Goal: Information Seeking & Learning: Understand process/instructions

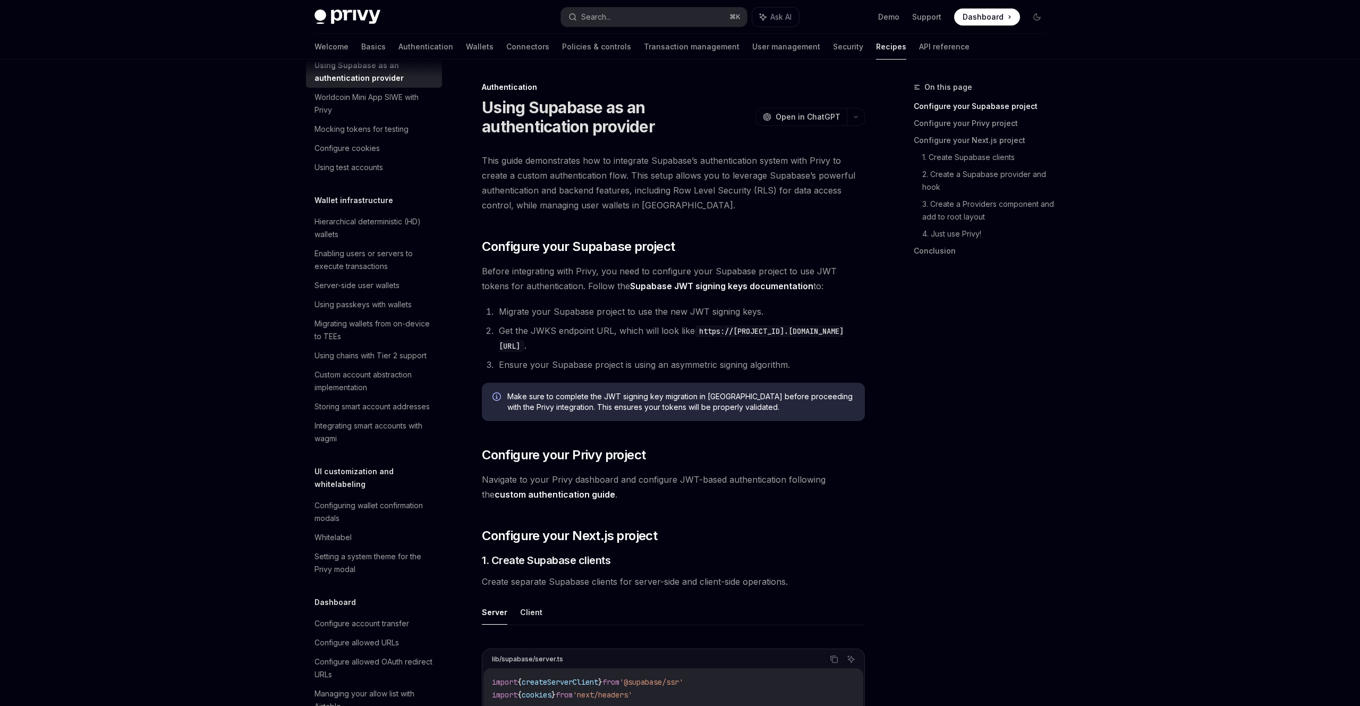
drag, startPoint x: 852, startPoint y: 159, endPoint x: 853, endPoint y: 150, distance: 9.1
click at [852, 159] on span "This guide demonstrates how to integrate Supabase’s authentication system with …" at bounding box center [673, 183] width 383 height 60
click at [861, 116] on icon "button" at bounding box center [856, 117] width 13 height 4
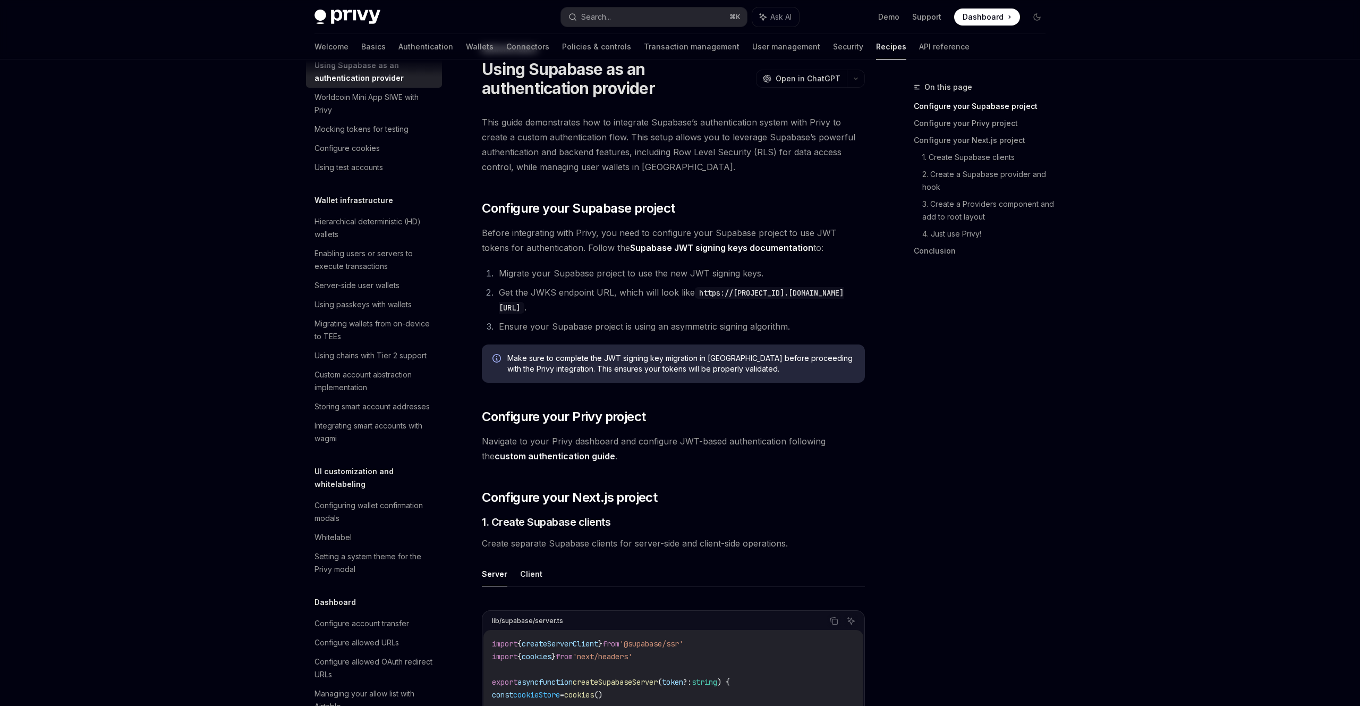
scroll to position [39, 0]
click at [363, 15] on img at bounding box center [348, 17] width 66 height 15
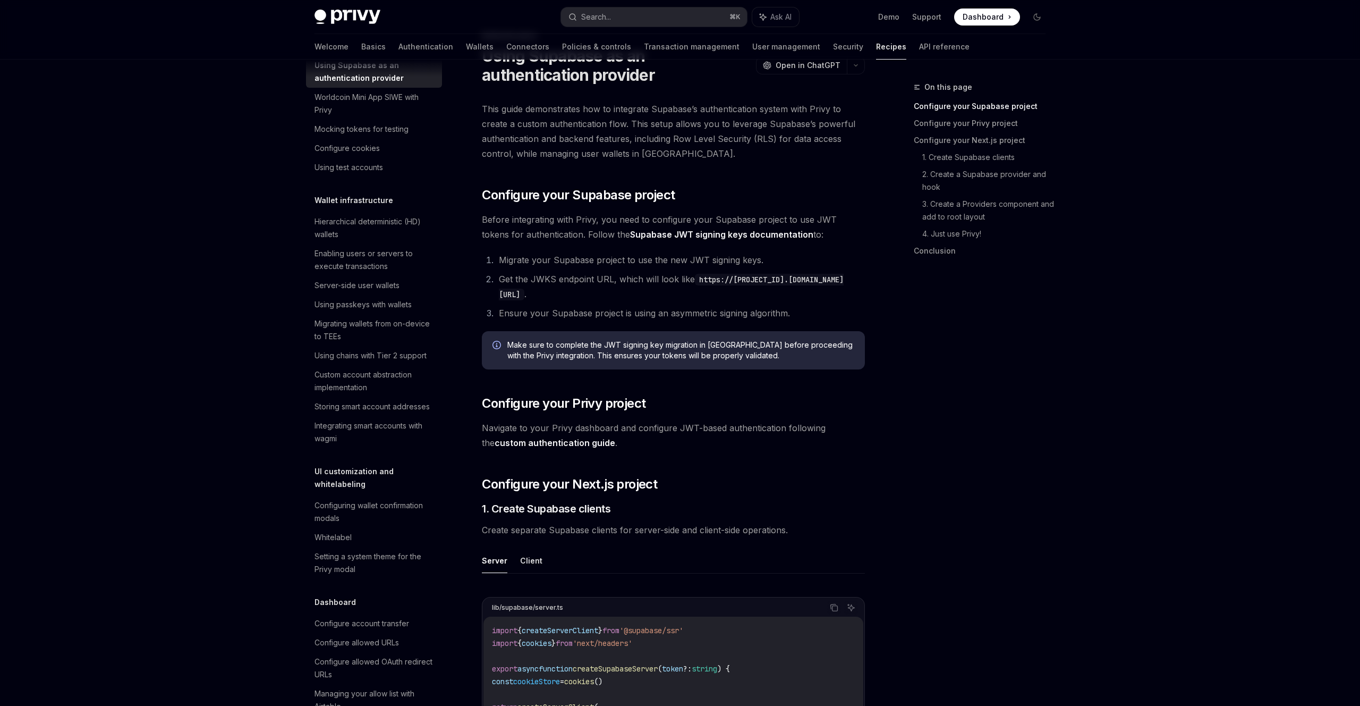
scroll to position [58, 0]
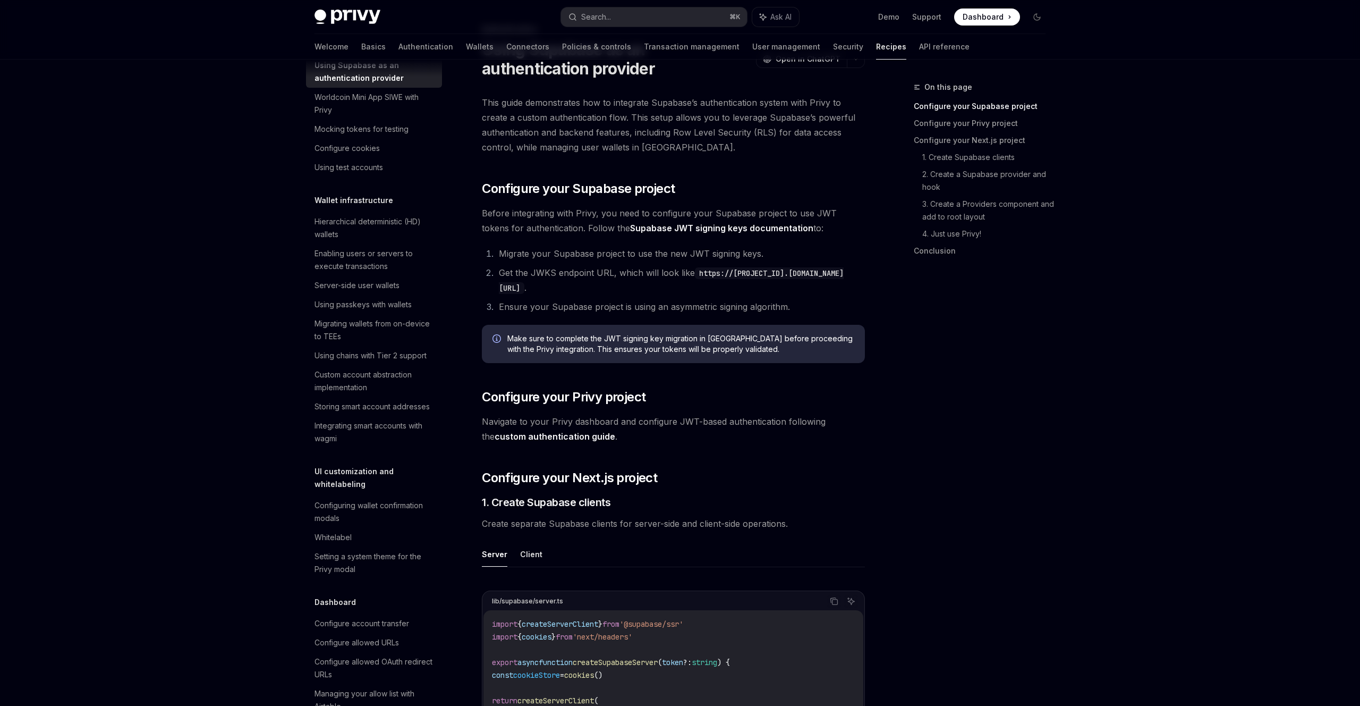
click at [706, 116] on span "This guide demonstrates how to integrate Supabase’s authentication system with …" at bounding box center [673, 125] width 383 height 60
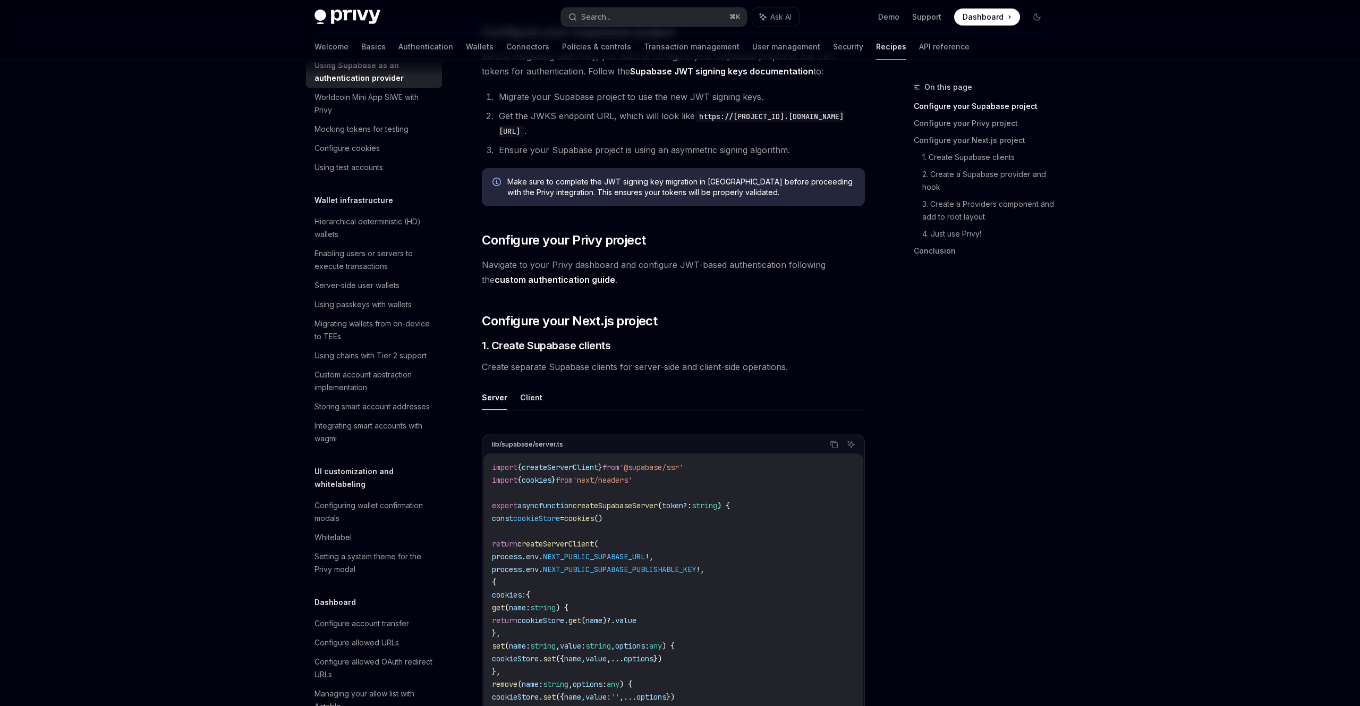
scroll to position [222, 0]
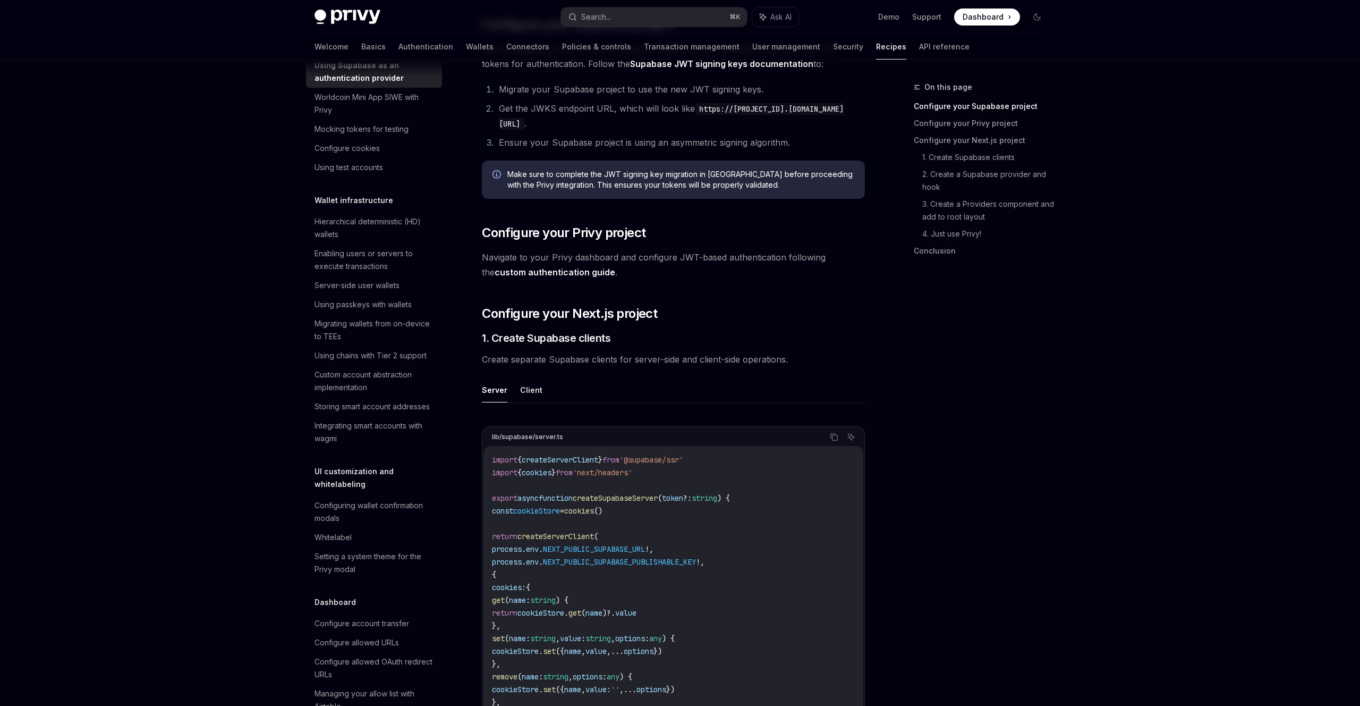
drag, startPoint x: 683, startPoint y: 257, endPoint x: 686, endPoint y: 264, distance: 7.4
click at [683, 257] on span "Navigate to your Privy dashboard and configure JWT-based authentication followi…" at bounding box center [673, 265] width 383 height 30
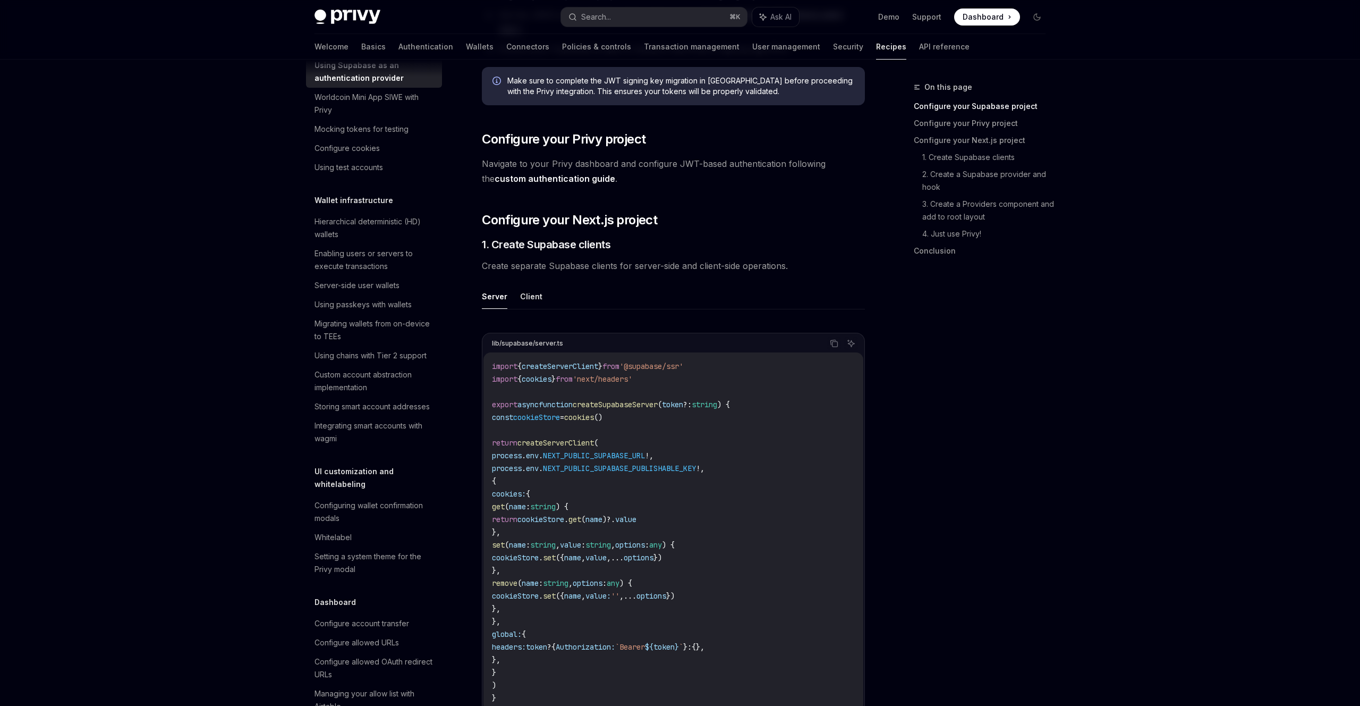
scroll to position [316, 0]
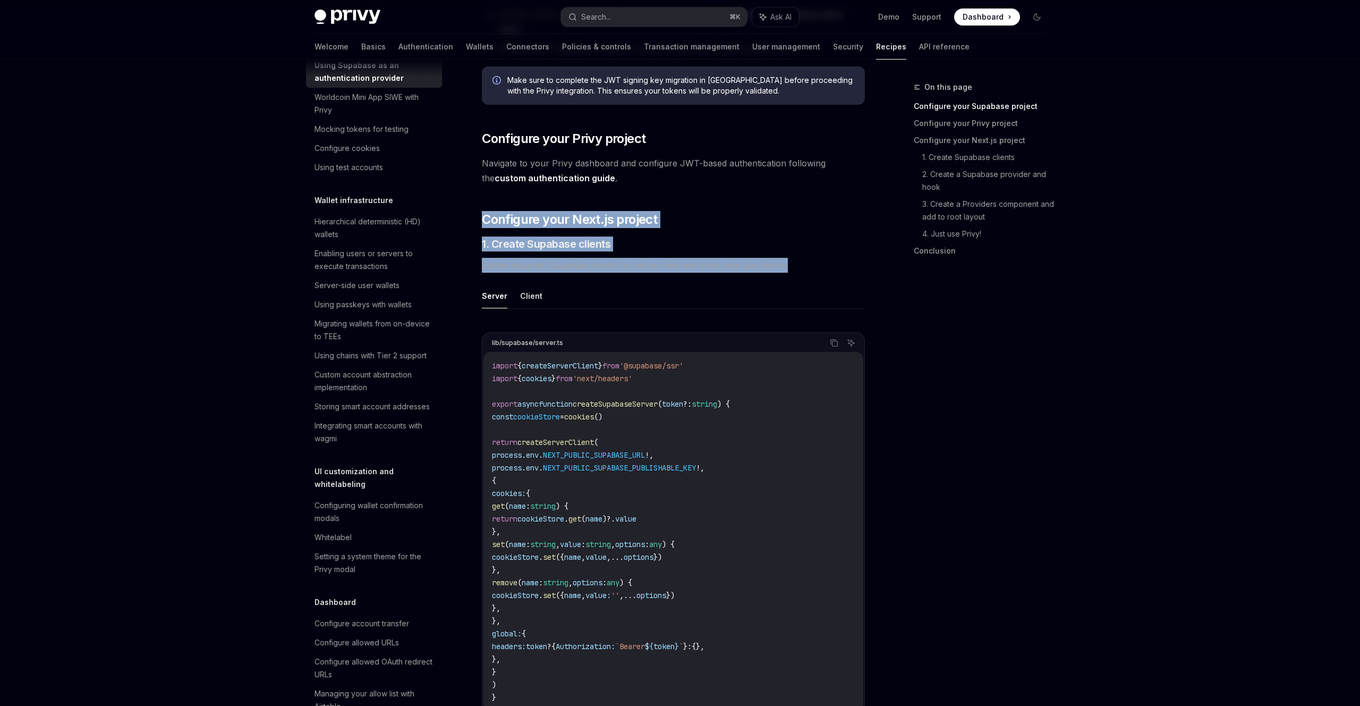
drag, startPoint x: 714, startPoint y: 198, endPoint x: 834, endPoint y: 261, distance: 135.7
click at [834, 261] on span "Create separate Supabase clients for server-side and client-side operations." at bounding box center [673, 265] width 383 height 15
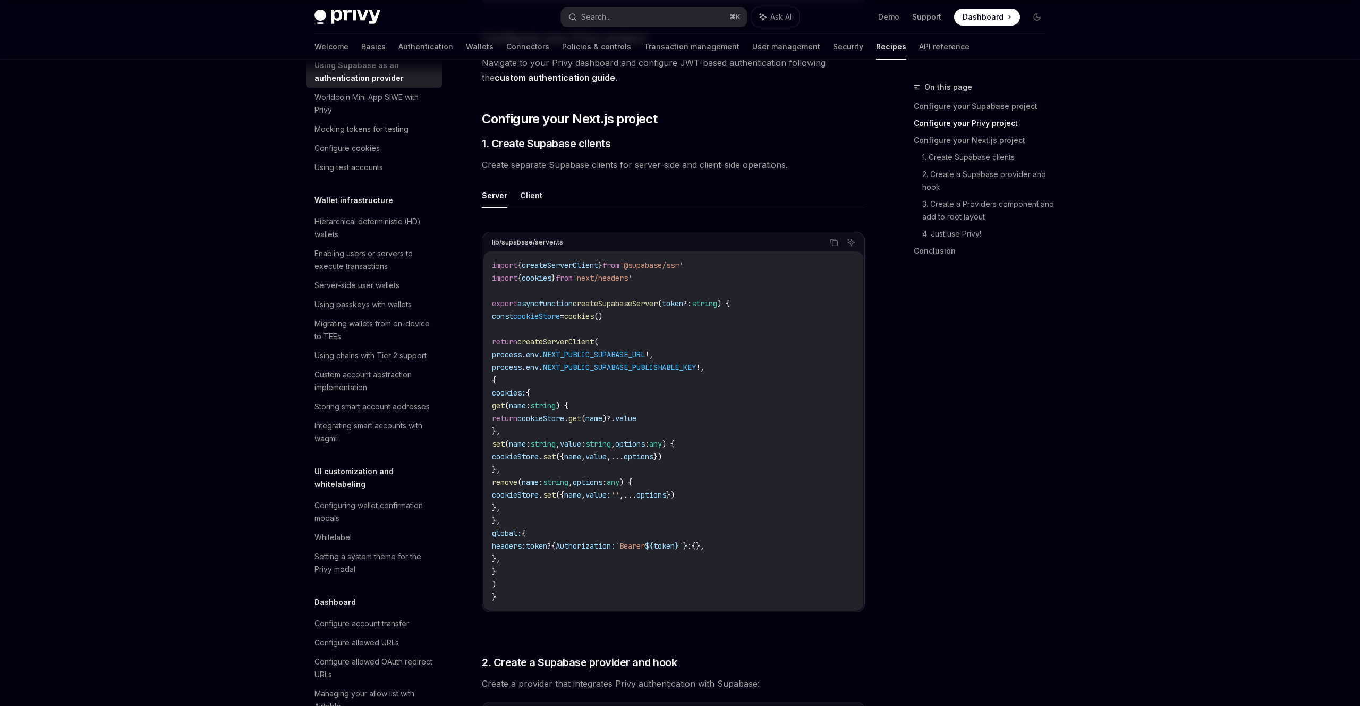
scroll to position [428, 0]
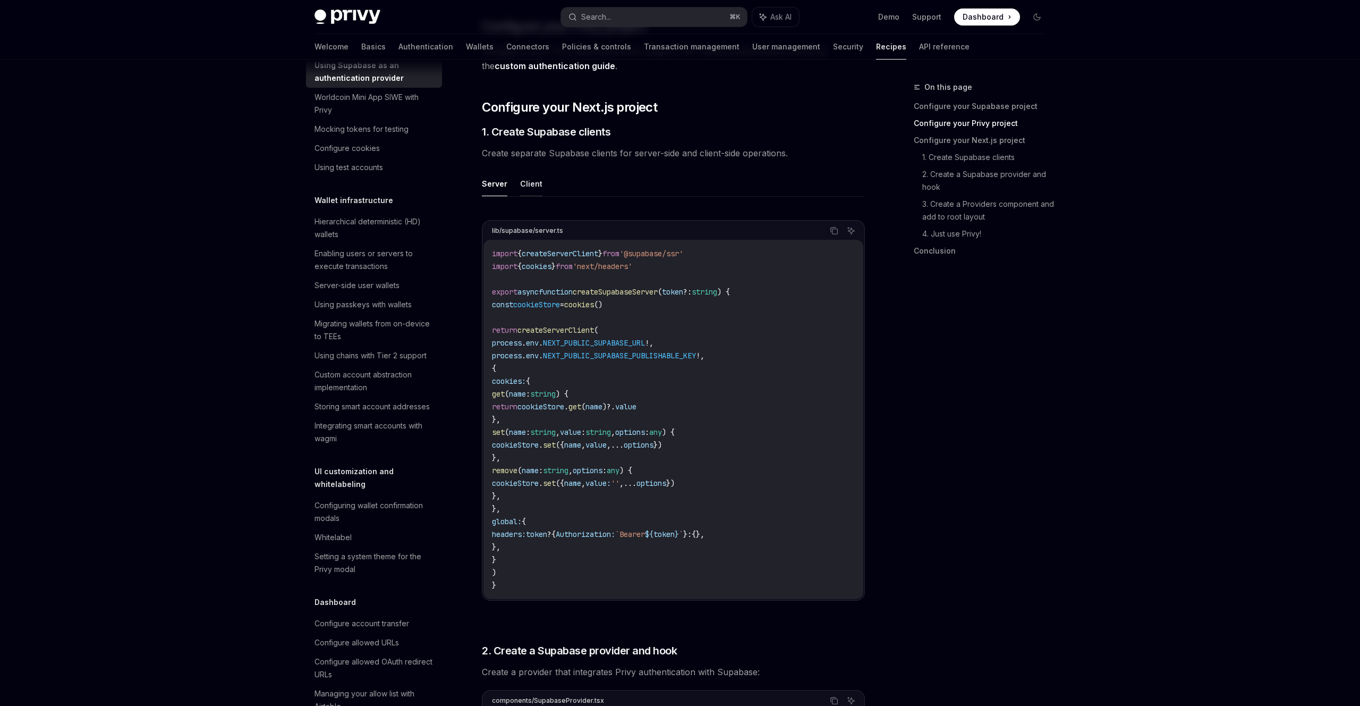
click at [529, 186] on button "Client" at bounding box center [531, 183] width 22 height 25
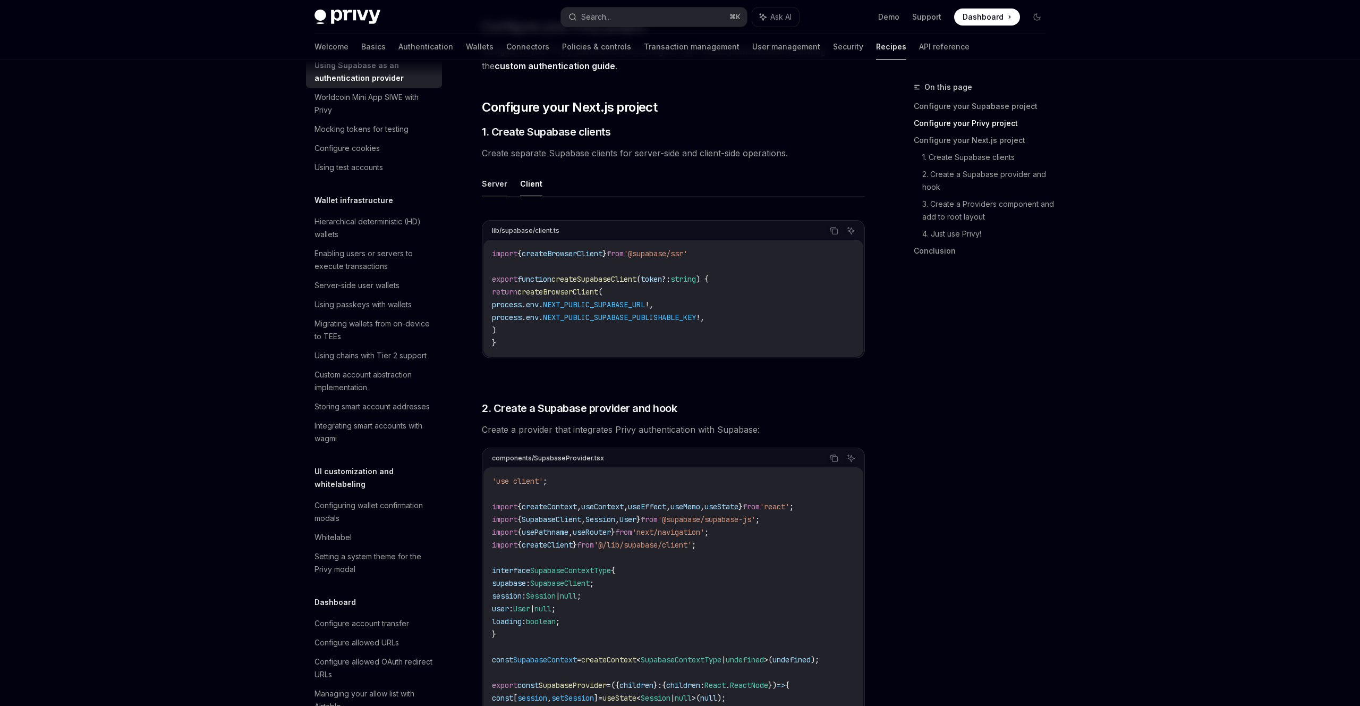
click at [492, 186] on button "Server" at bounding box center [495, 183] width 26 height 25
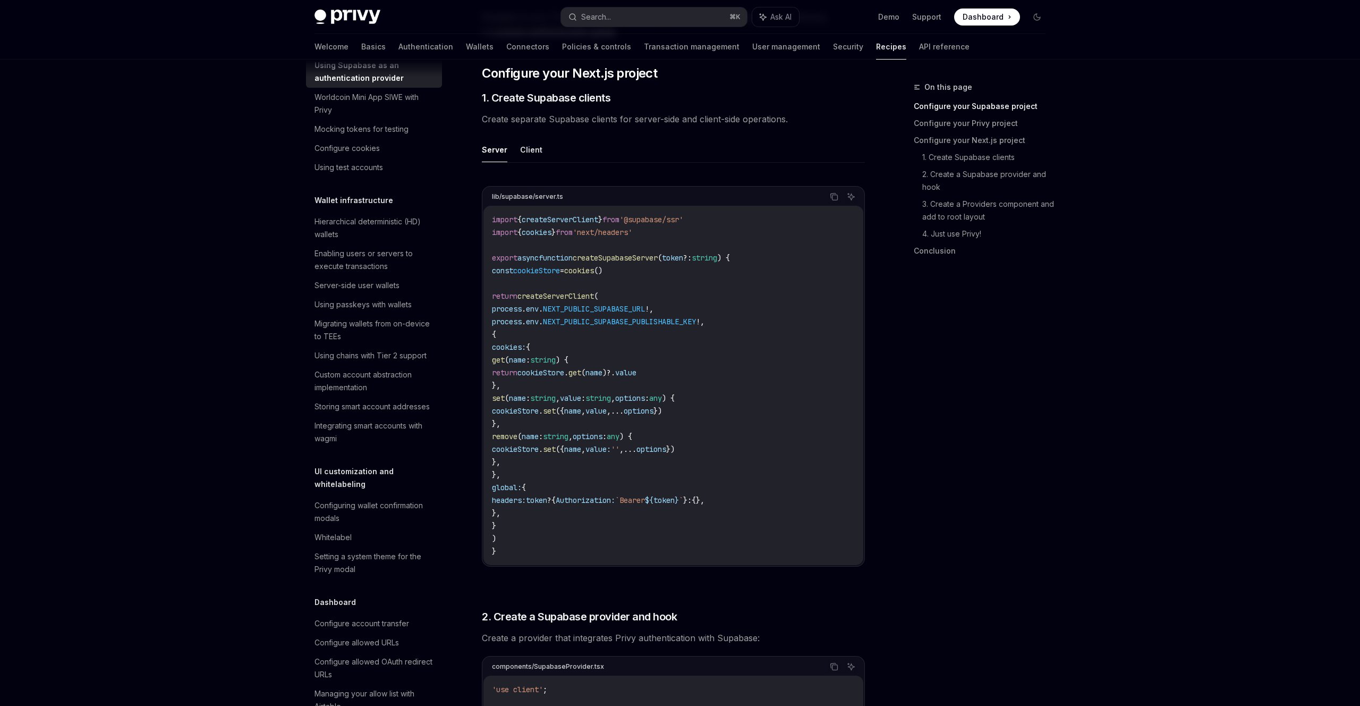
scroll to position [277, 0]
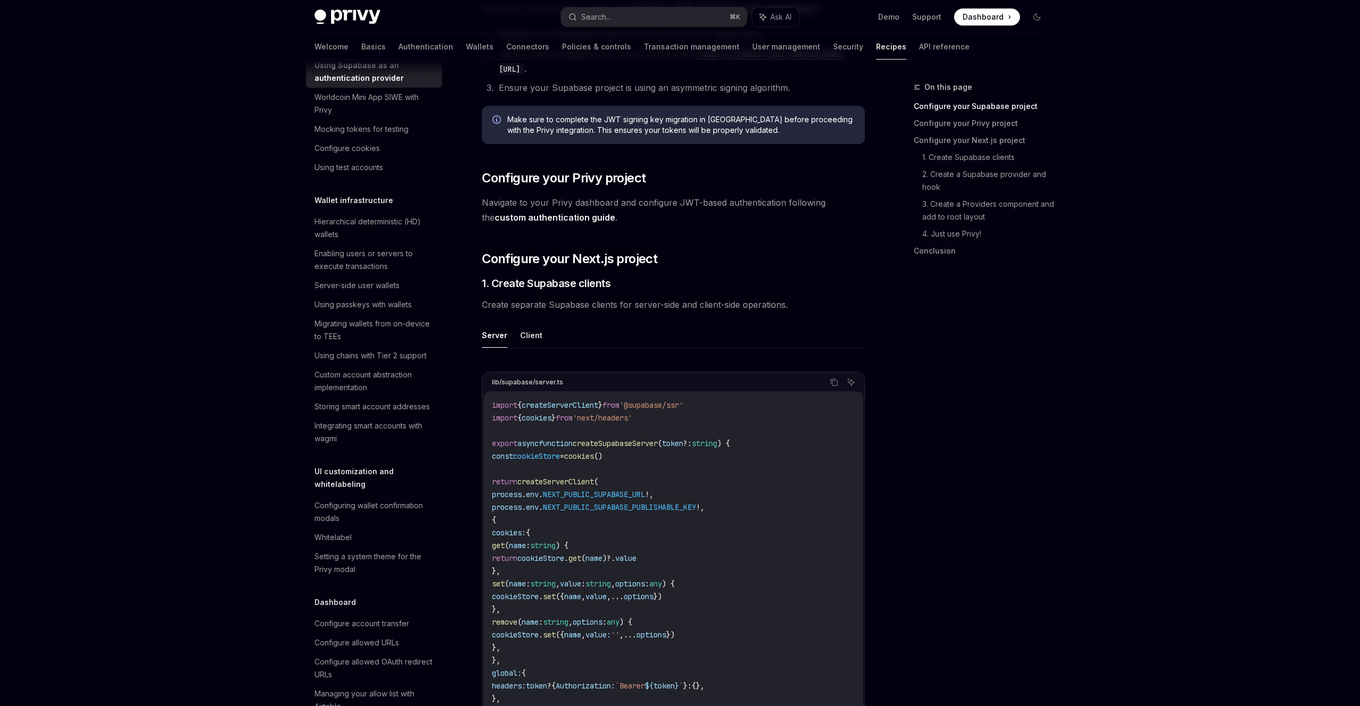
click at [658, 439] on span "createSupabaseServer" at bounding box center [615, 443] width 85 height 10
drag, startPoint x: 662, startPoint y: 439, endPoint x: 670, endPoint y: 439, distance: 7.5
click at [658, 439] on span "createSupabaseServer" at bounding box center [615, 443] width 85 height 10
copy span "createSupabaseServer"
click at [537, 334] on button "Client" at bounding box center [531, 335] width 22 height 25
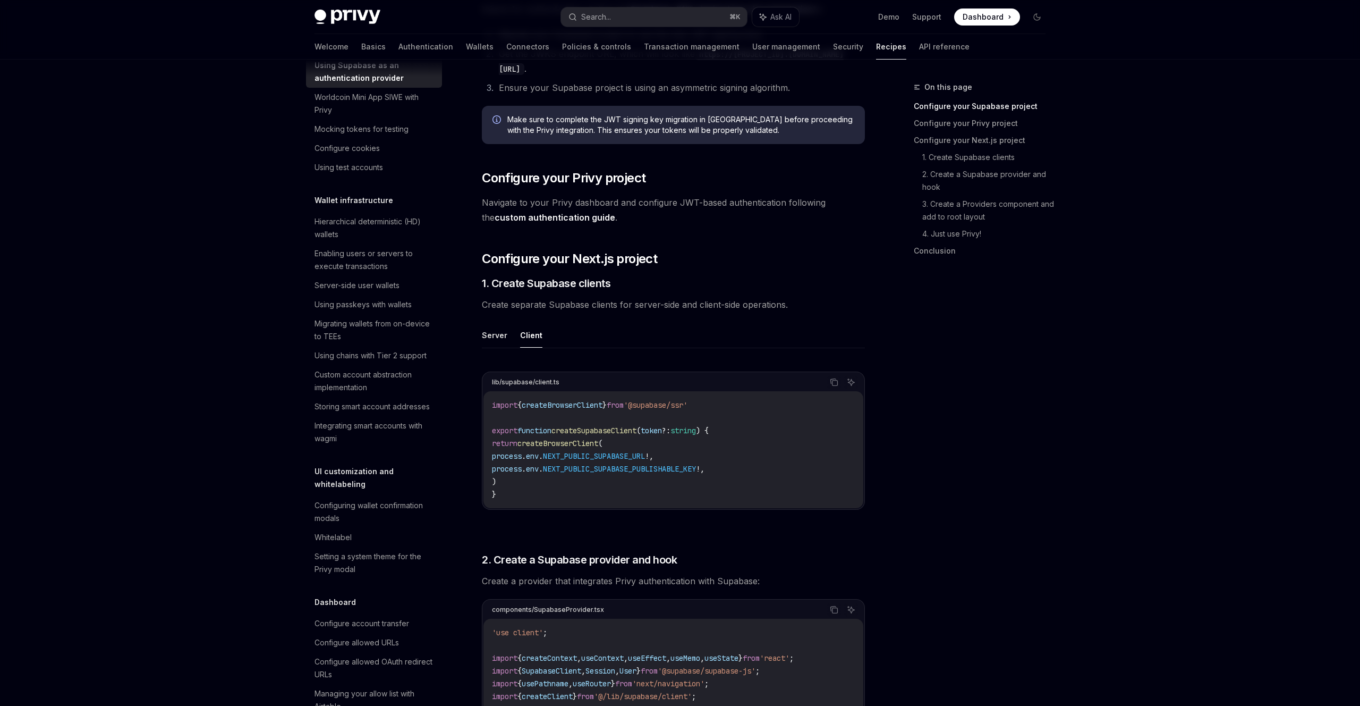
click at [623, 429] on span "createSupabaseClient" at bounding box center [594, 431] width 85 height 10
copy span "createSupabaseClient"
click at [495, 330] on button "Server" at bounding box center [495, 335] width 26 height 25
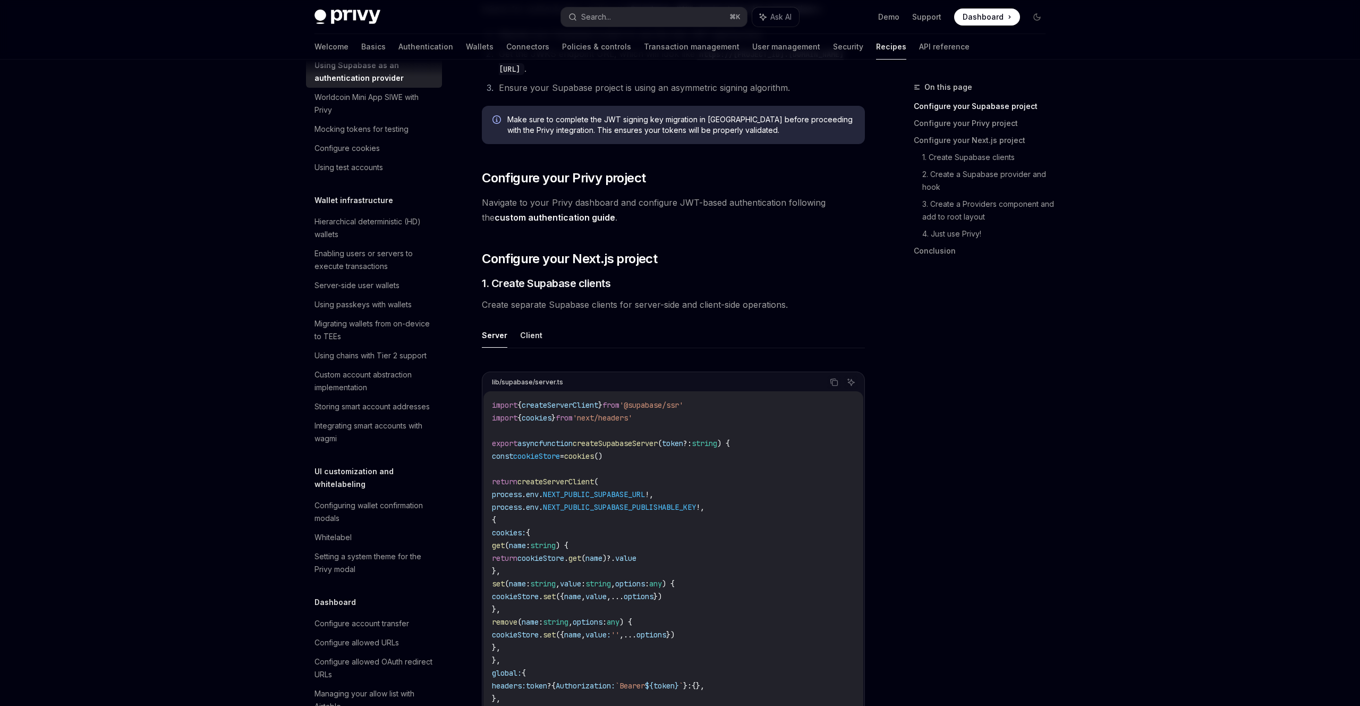
click at [778, 369] on div "lib/supabase/server.ts Copy Ask AI import { createServerClient } from '@supabas…" at bounding box center [673, 565] width 383 height 408
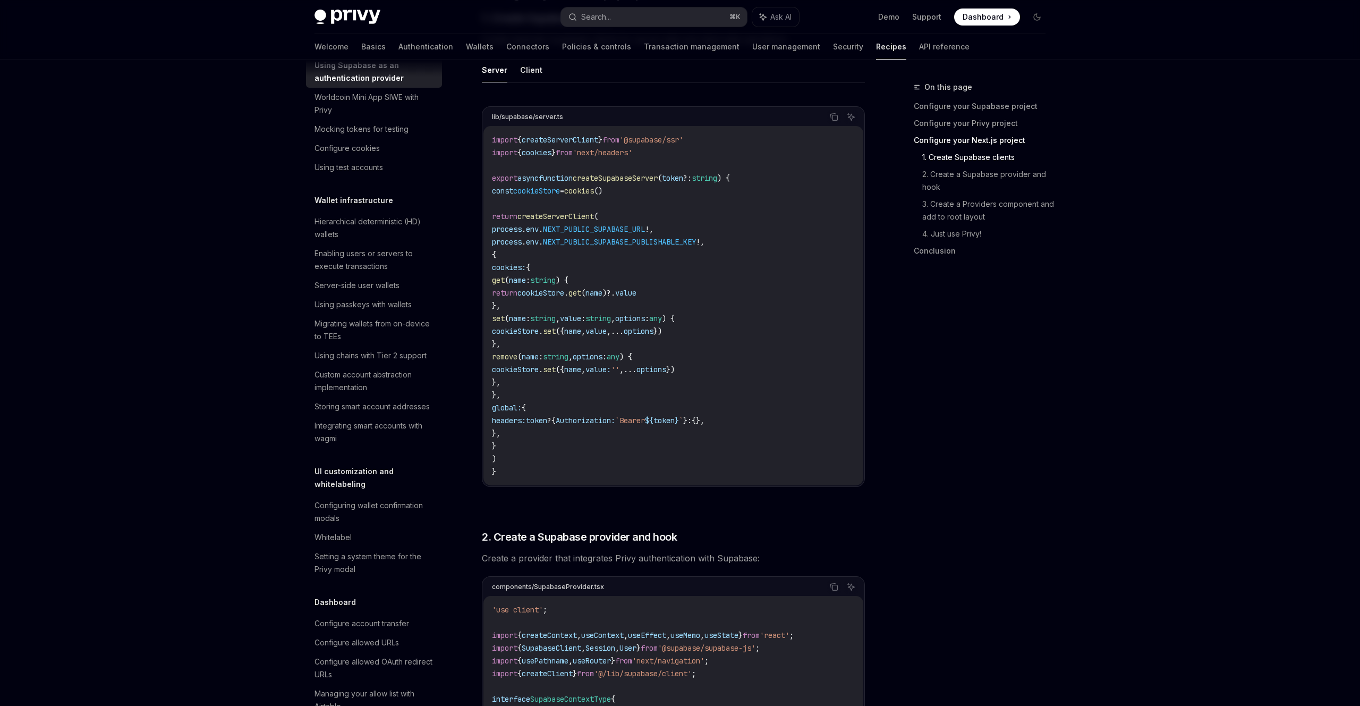
scroll to position [733, 0]
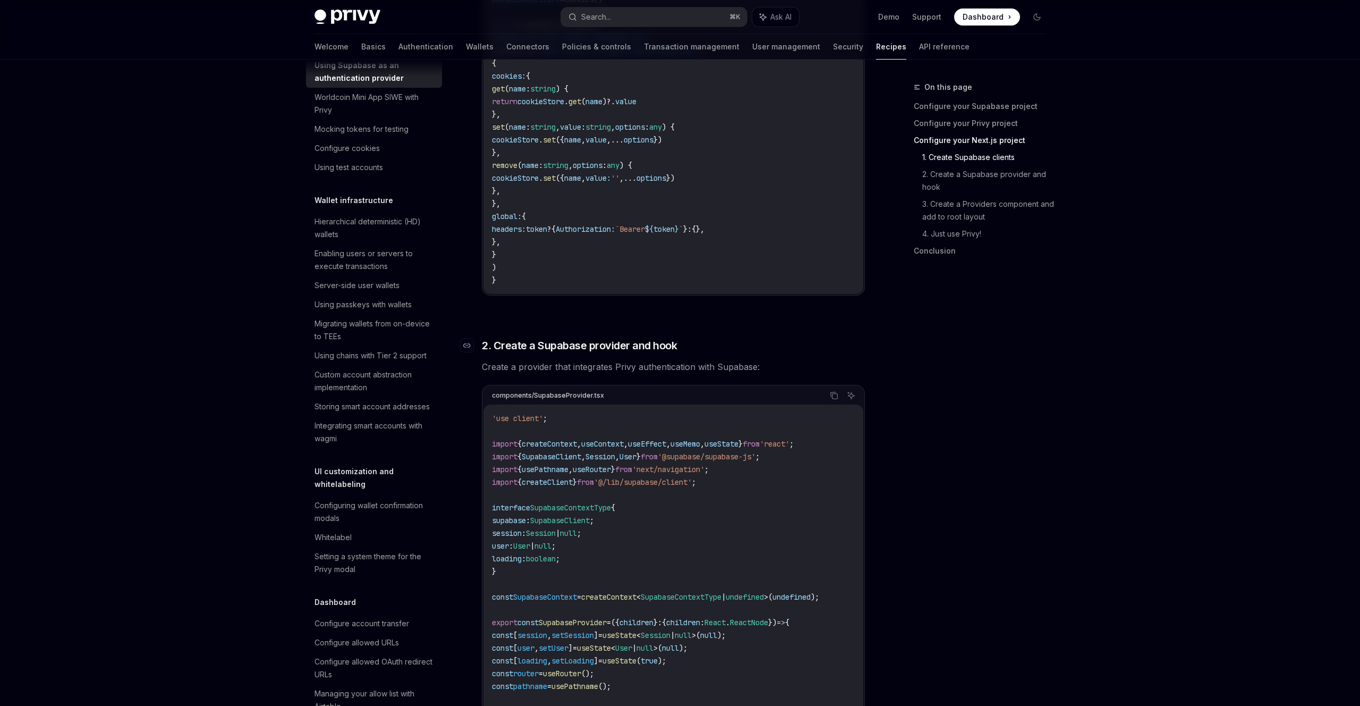
click at [645, 349] on span "2. Create a Supabase provider and hook" at bounding box center [579, 345] width 195 height 15
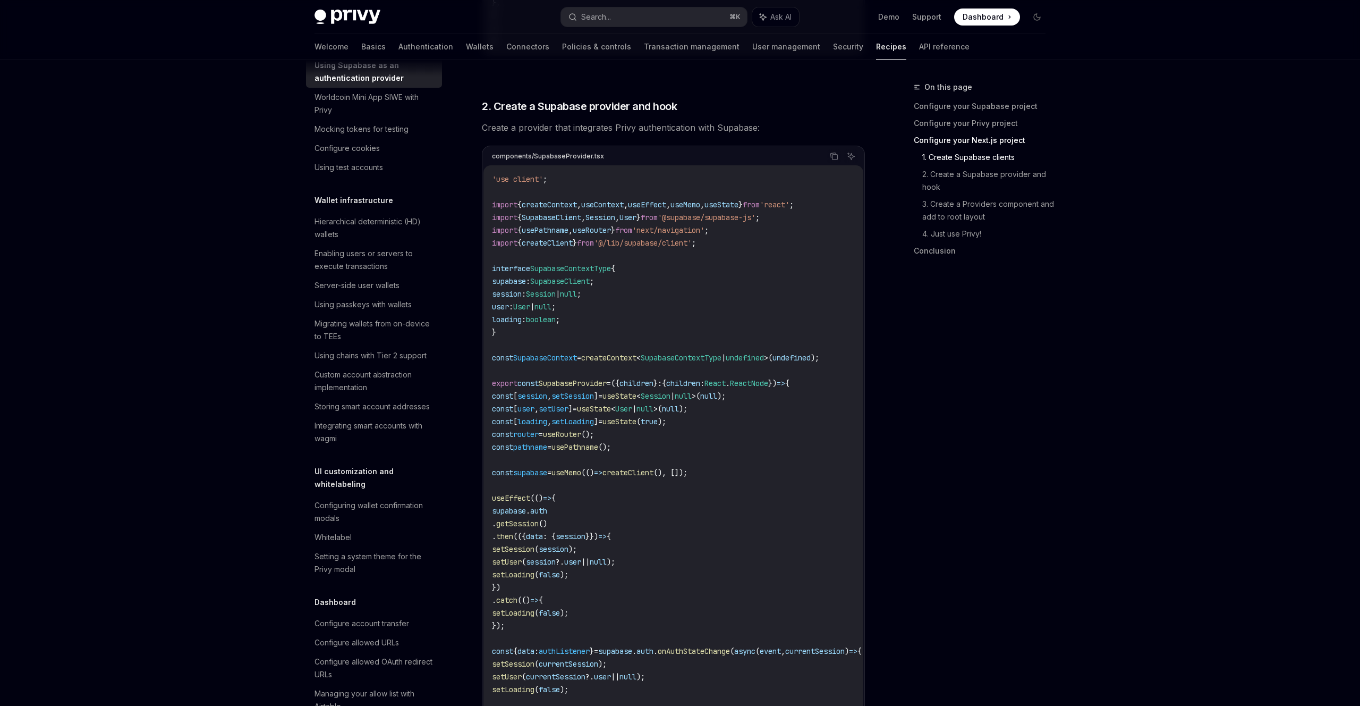
scroll to position [991, 0]
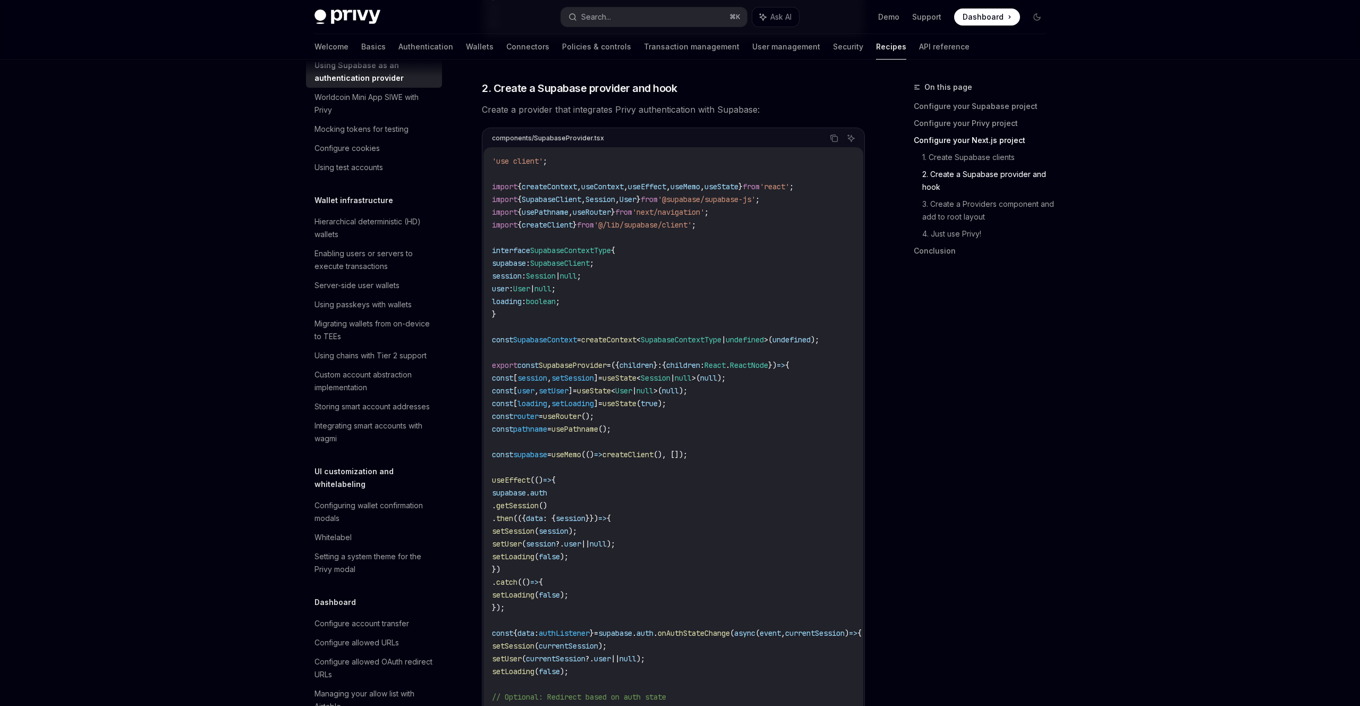
click at [557, 137] on div "components/SupabaseProvider.tsx" at bounding box center [548, 138] width 112 height 14
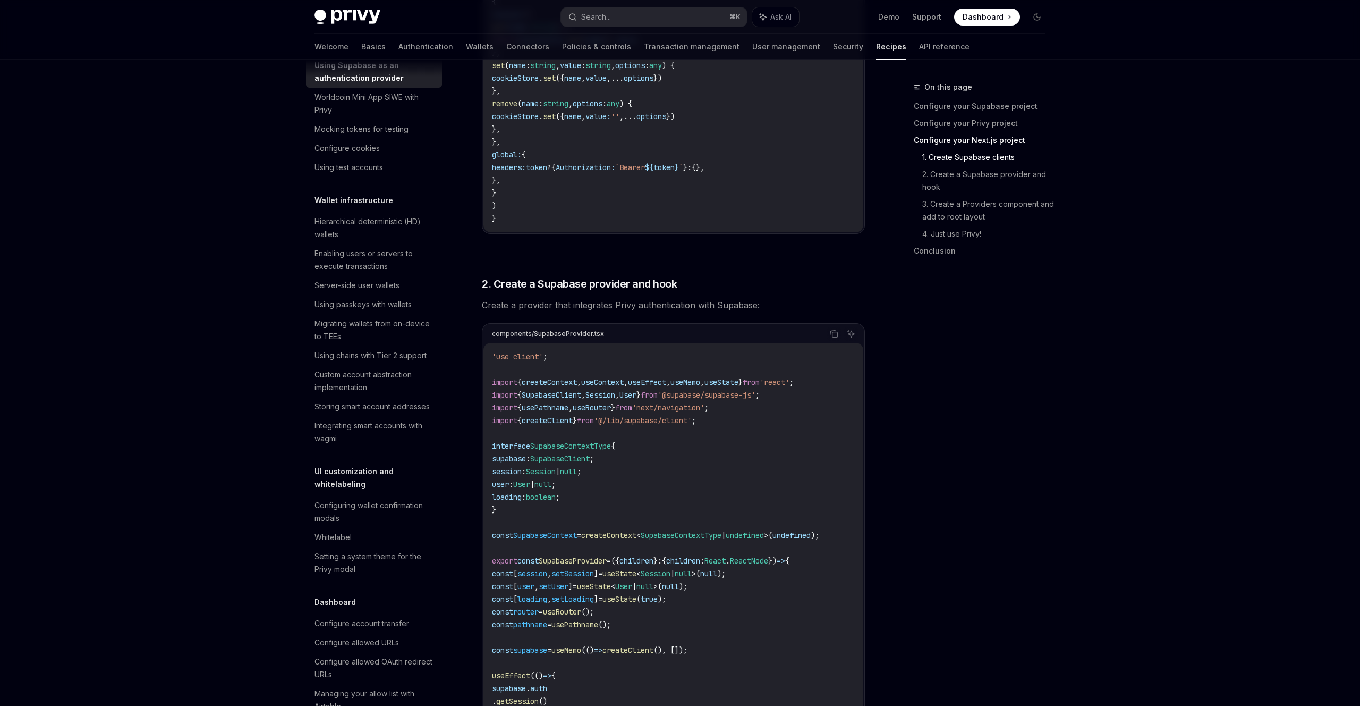
scroll to position [878, 0]
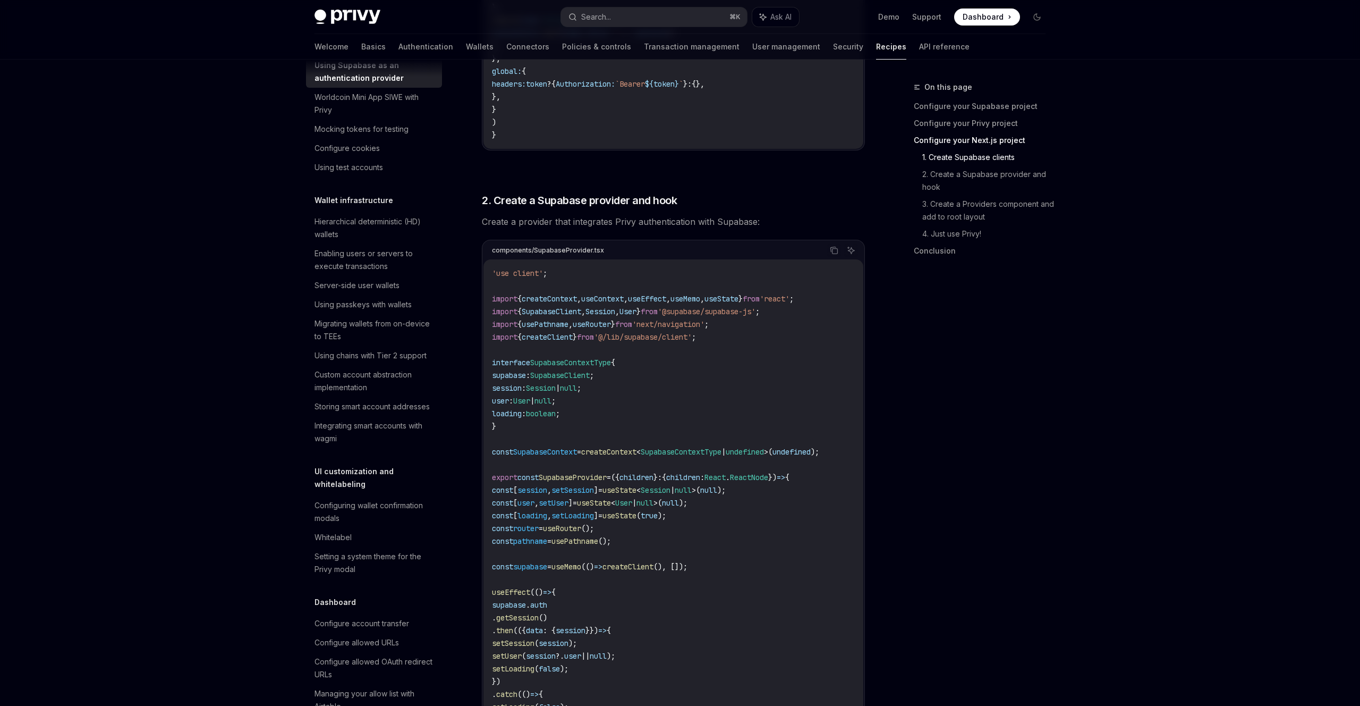
click at [632, 324] on span "from" at bounding box center [623, 324] width 17 height 10
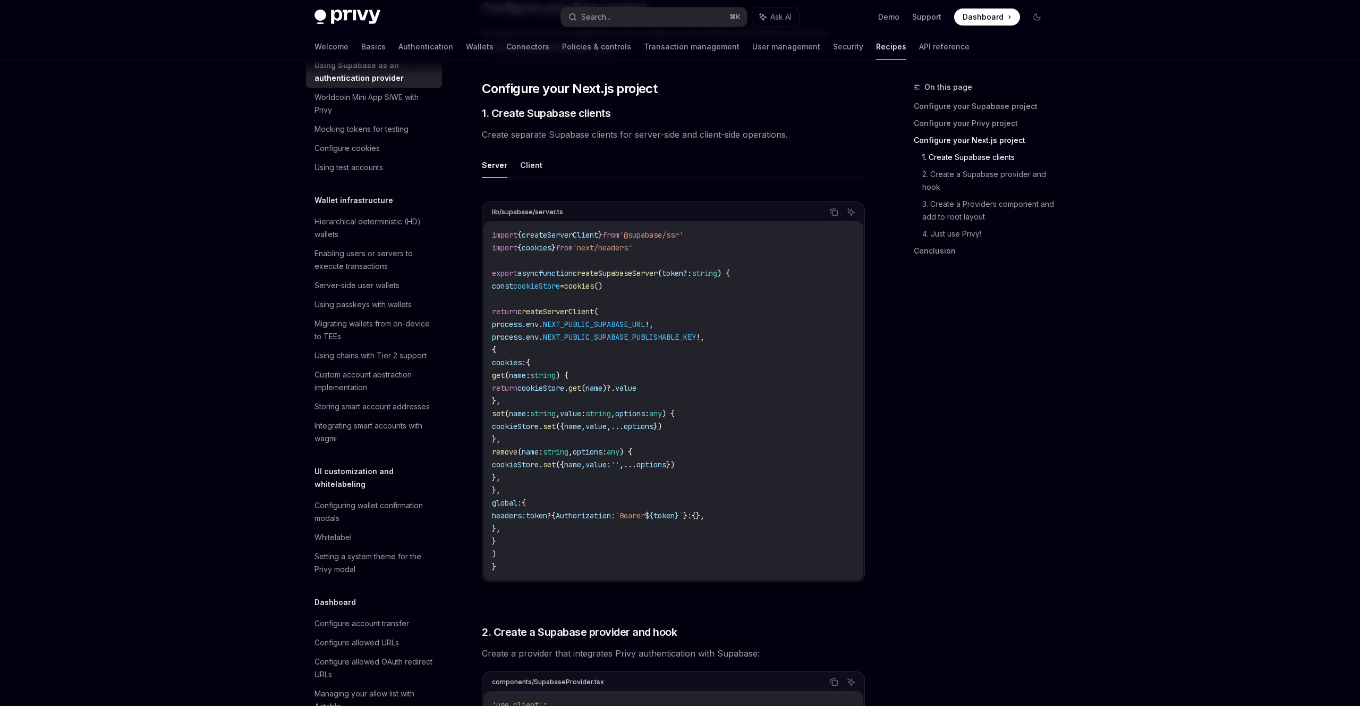
scroll to position [445, 0]
click at [528, 171] on button "Client" at bounding box center [531, 167] width 22 height 25
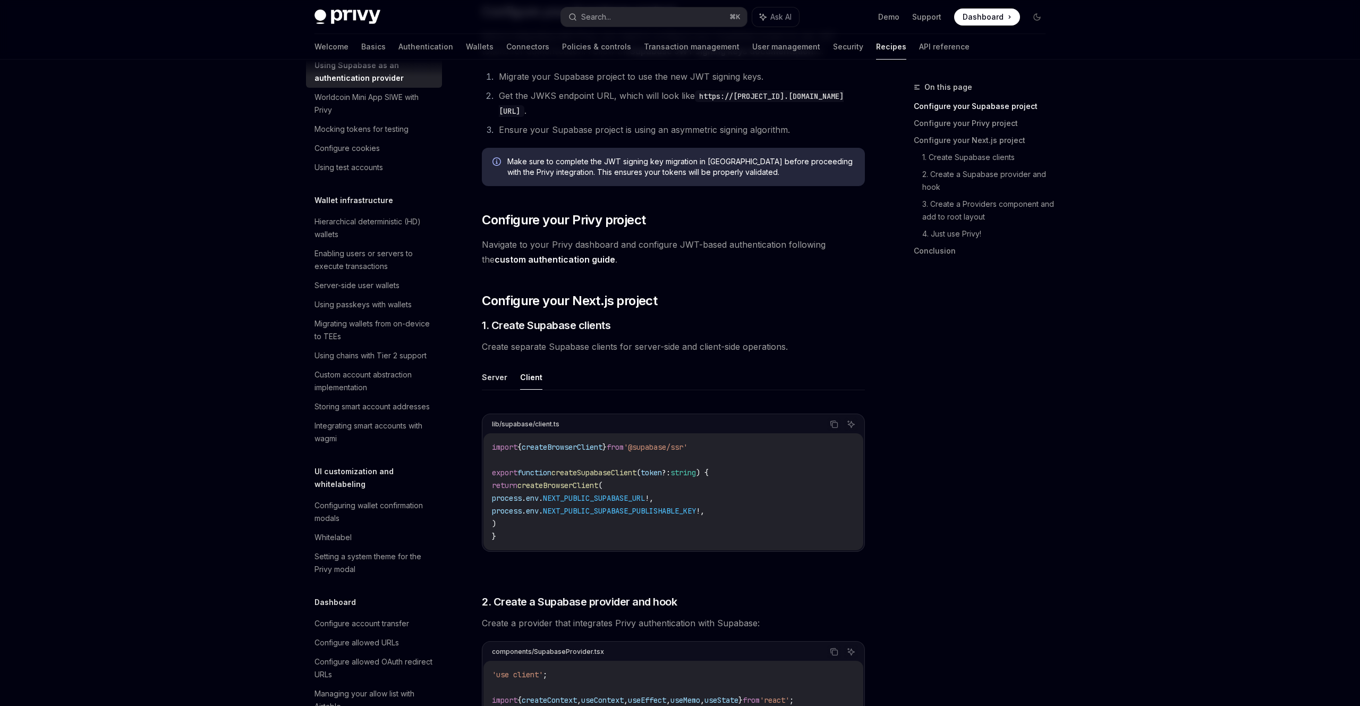
scroll to position [296, 0]
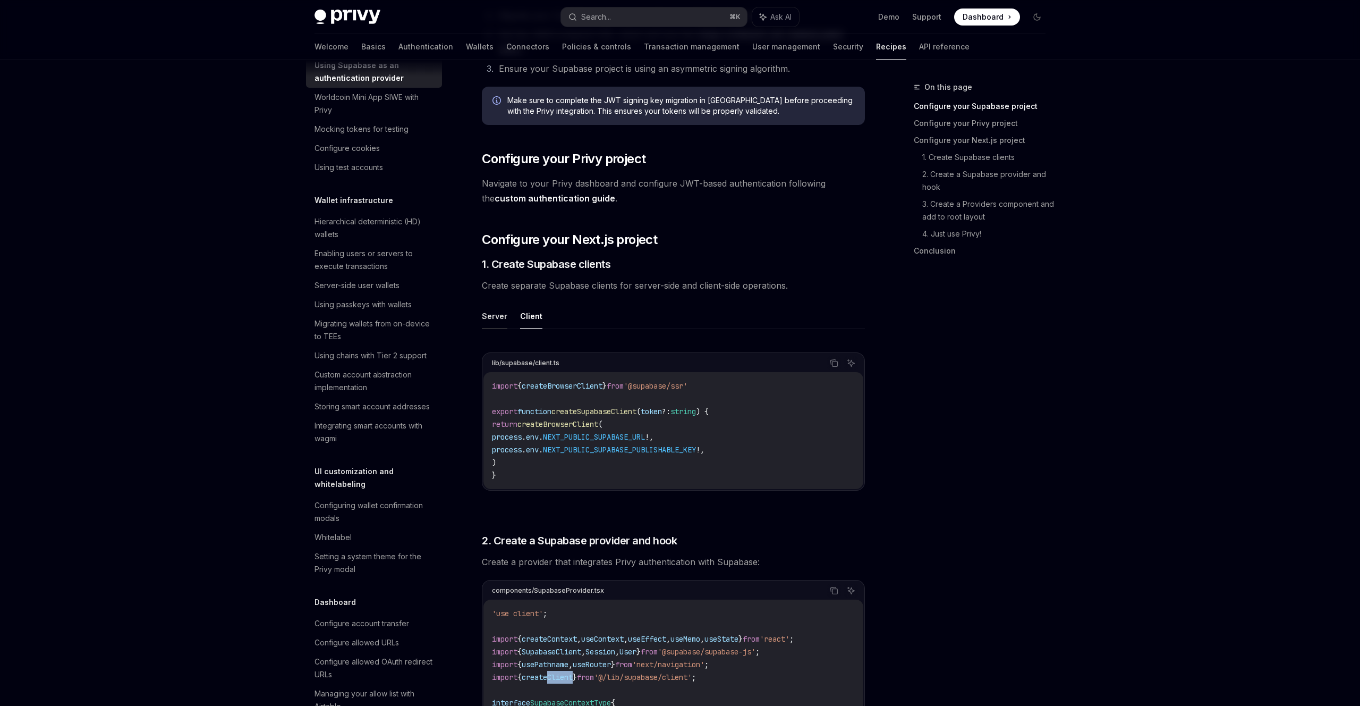
click at [497, 318] on button "Server" at bounding box center [495, 315] width 26 height 25
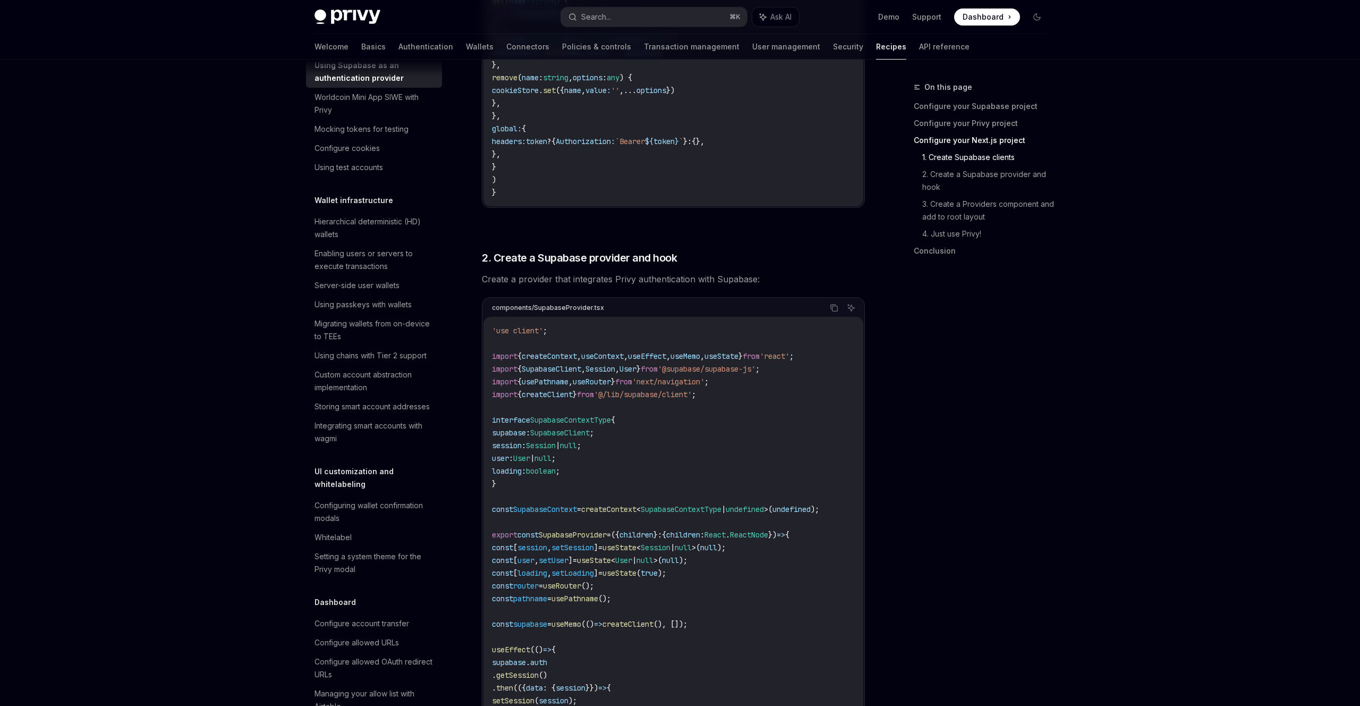
scroll to position [824, 0]
drag, startPoint x: 748, startPoint y: 388, endPoint x: 752, endPoint y: 380, distance: 9.0
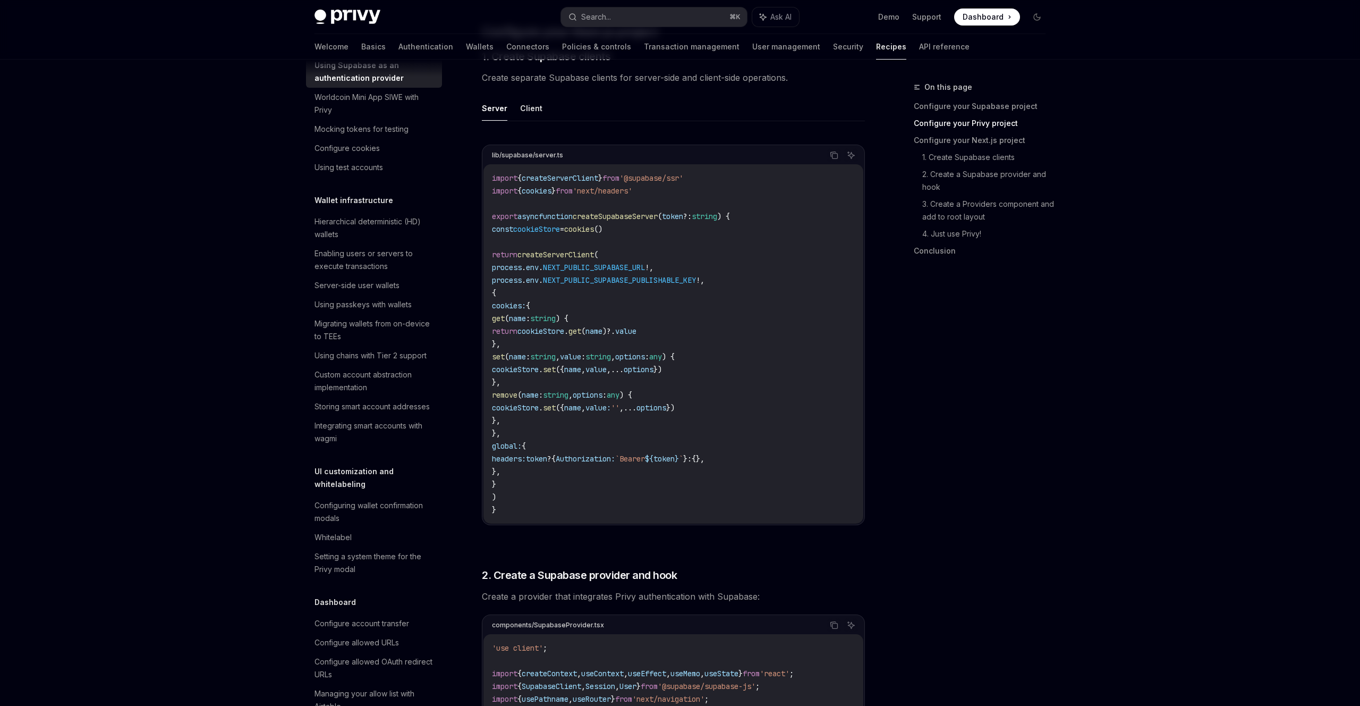
scroll to position [391, 0]
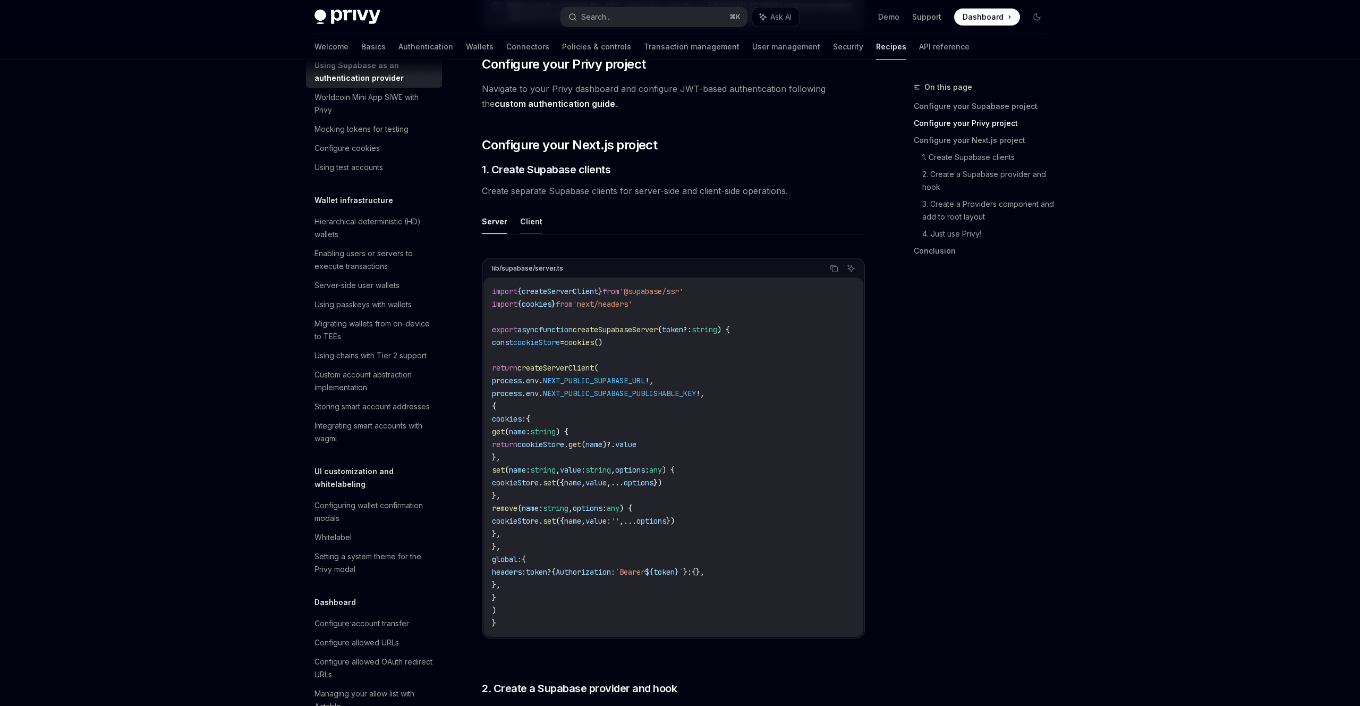
click at [531, 227] on button "Client" at bounding box center [531, 221] width 22 height 25
type textarea "*"
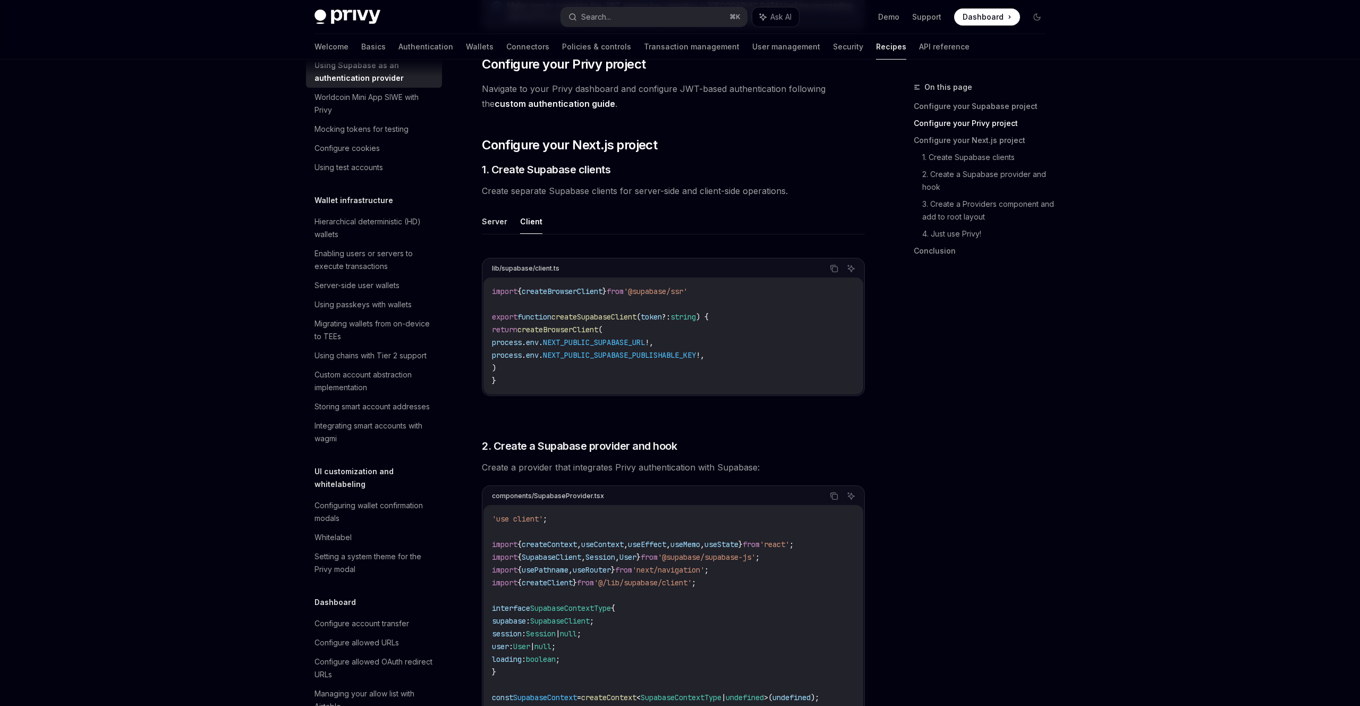
click at [723, 362] on code "import { createBrowserClient } from '@supabase/ssr' export function createSupab…" at bounding box center [673, 336] width 363 height 102
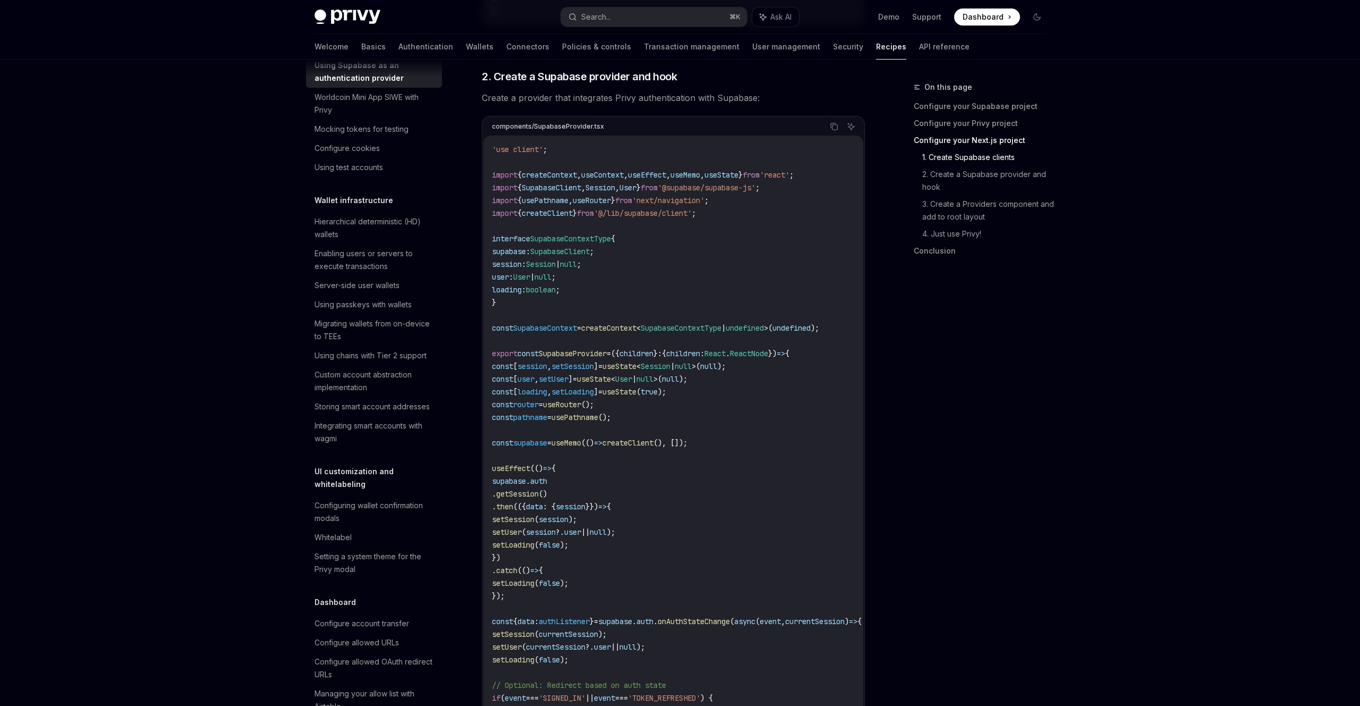
scroll to position [763, 0]
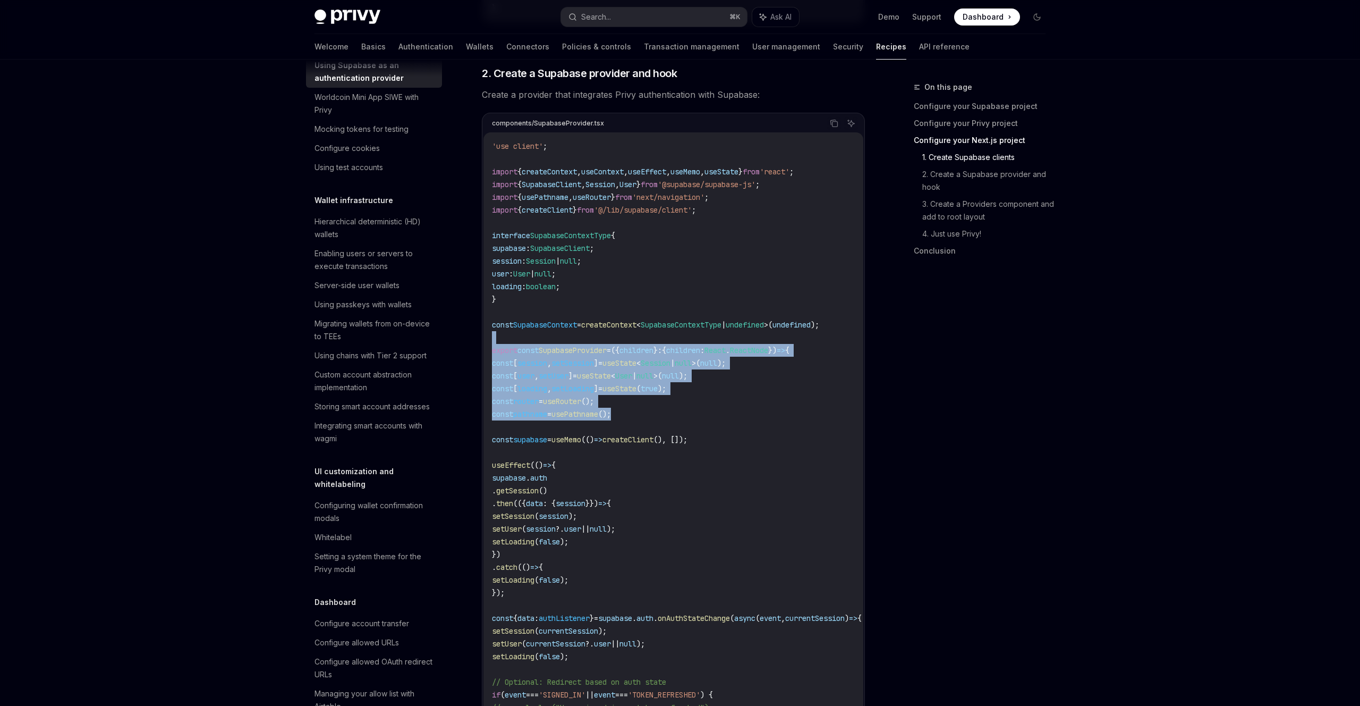
drag, startPoint x: 730, startPoint y: 357, endPoint x: 753, endPoint y: 410, distance: 58.5
click at [753, 410] on code "'use client' ; import { createContext , useContext , useEffect , useMemo , useS…" at bounding box center [689, 593] width 395 height 906
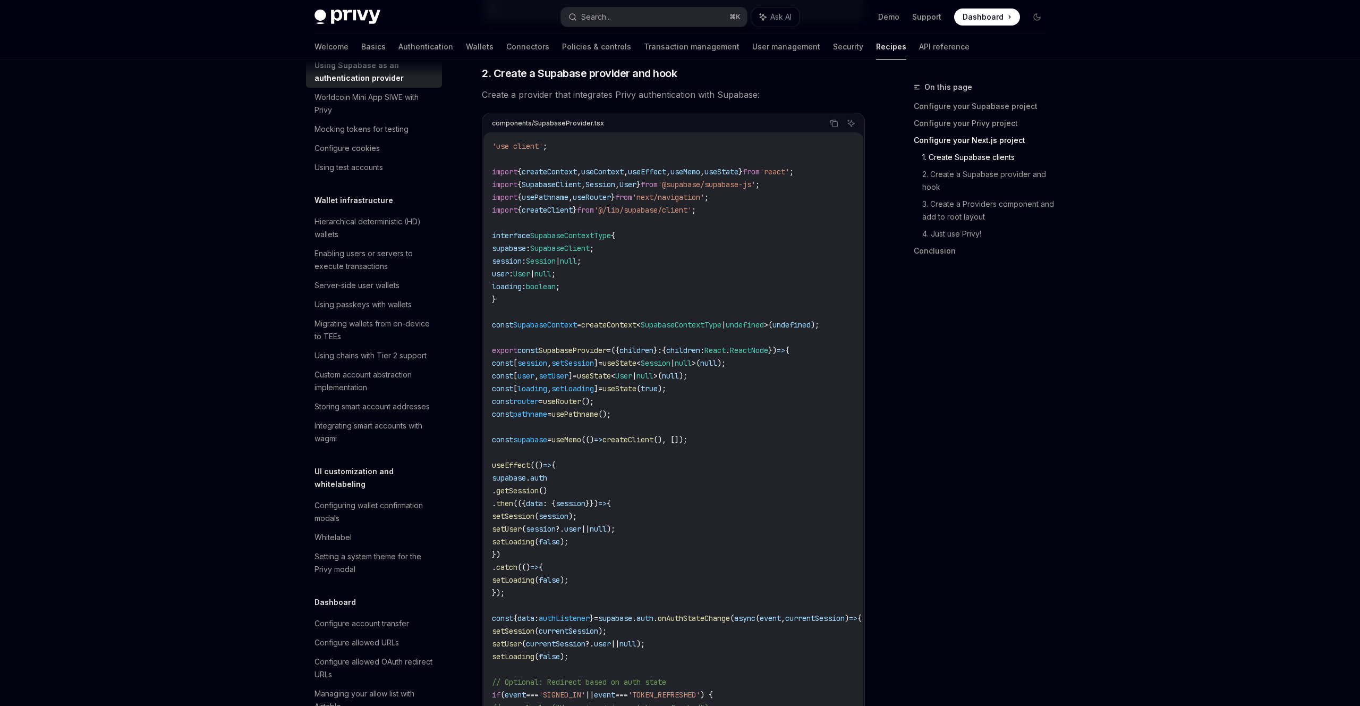
click at [753, 410] on code "'use client' ; import { createContext , useContext , useEffect , useMemo , useS…" at bounding box center [689, 593] width 395 height 906
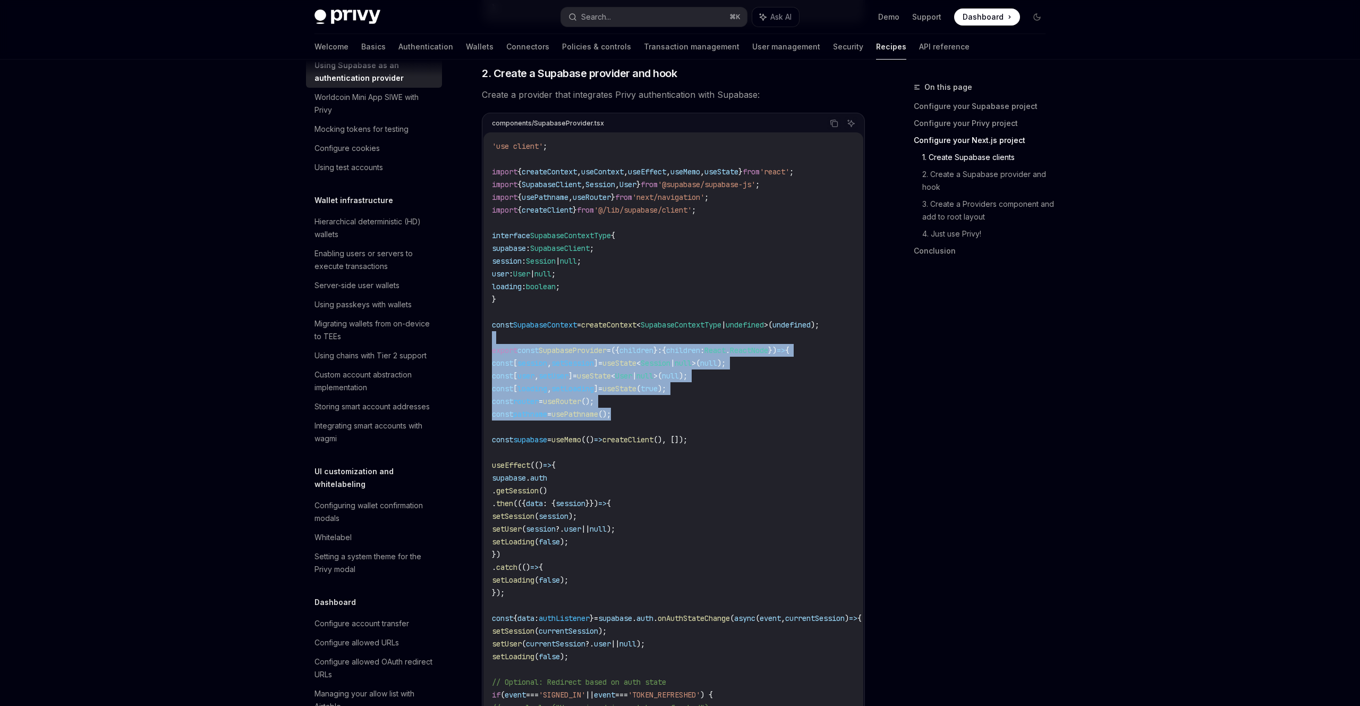
drag, startPoint x: 755, startPoint y: 414, endPoint x: 714, endPoint y: 342, distance: 83.3
click at [714, 342] on code "'use client' ; import { createContext , useContext , useEffect , useMemo , useS…" at bounding box center [689, 593] width 395 height 906
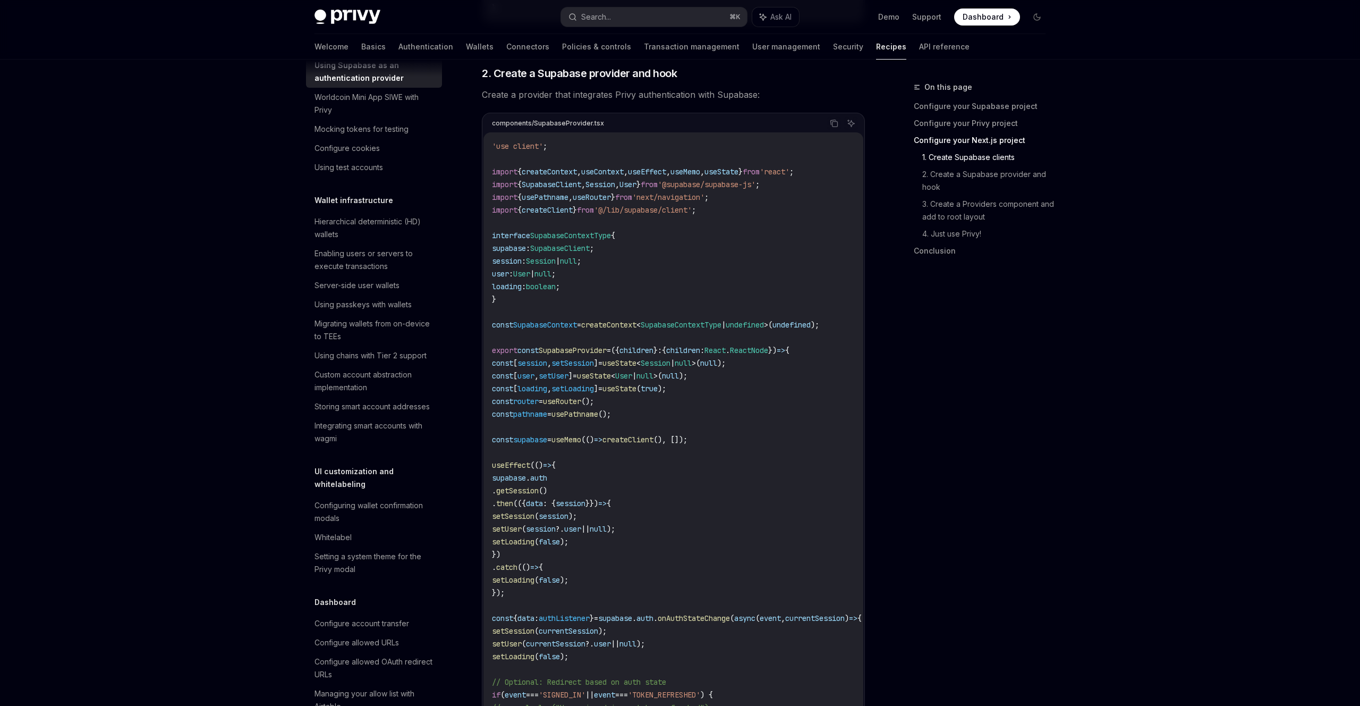
click at [713, 342] on code "'use client' ; import { createContext , useContext , useEffect , useMemo , useS…" at bounding box center [689, 593] width 395 height 906
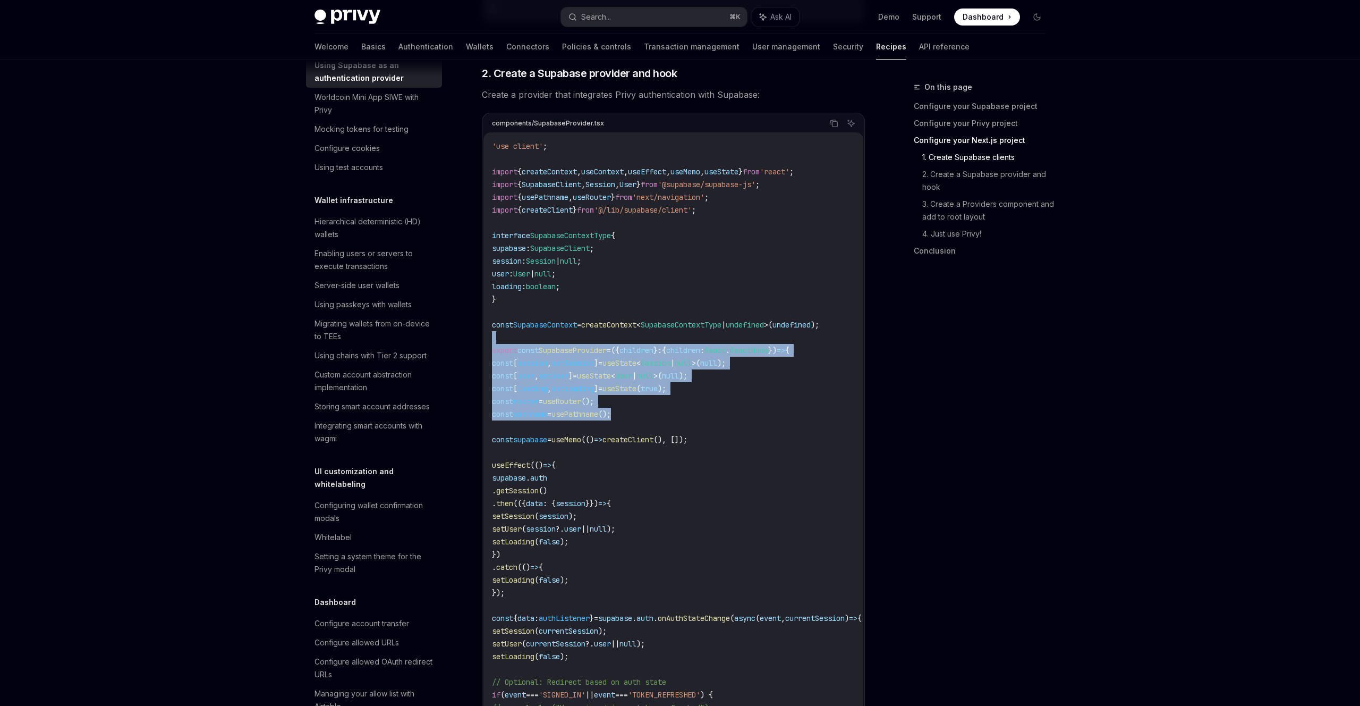
drag, startPoint x: 713, startPoint y: 342, endPoint x: 741, endPoint y: 411, distance: 74.6
click at [741, 411] on code "'use client' ; import { createContext , useContext , useEffect , useMemo , useS…" at bounding box center [689, 593] width 395 height 906
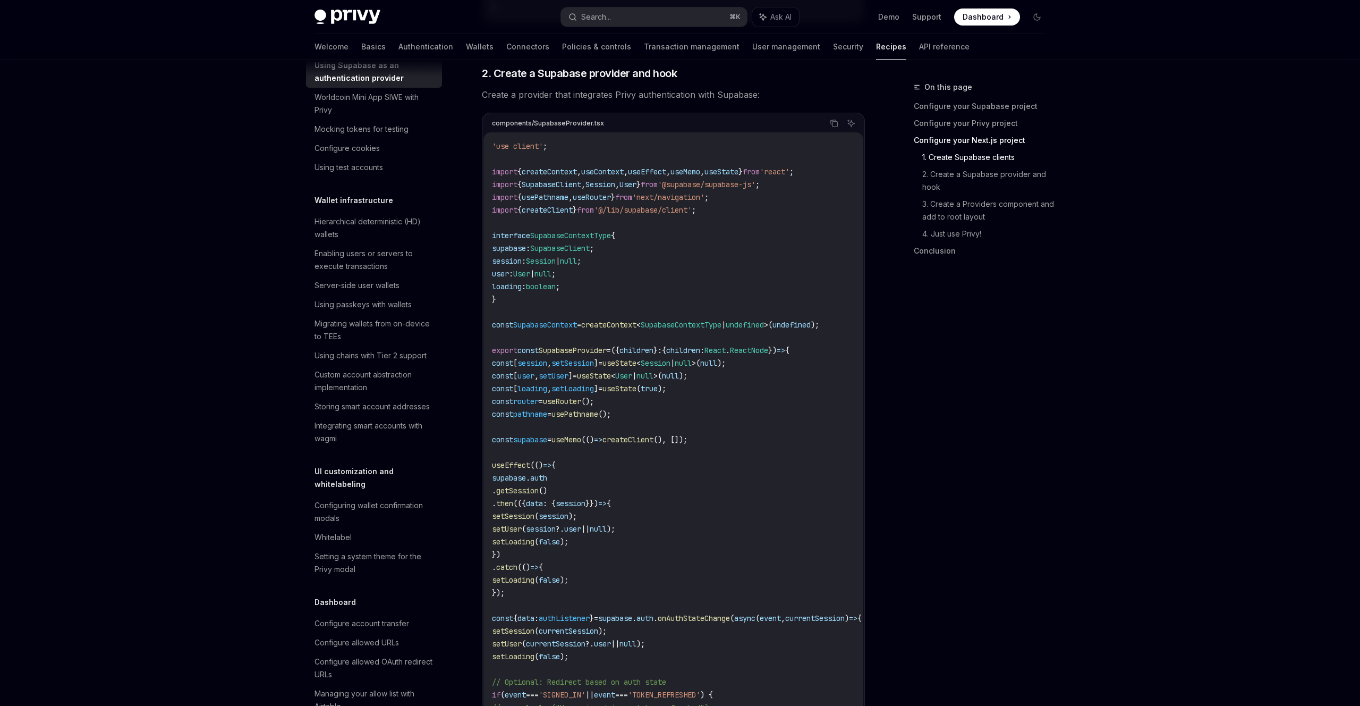
click at [741, 412] on code "'use client' ; import { createContext , useContext , useEffect , useMemo , useS…" at bounding box center [689, 593] width 395 height 906
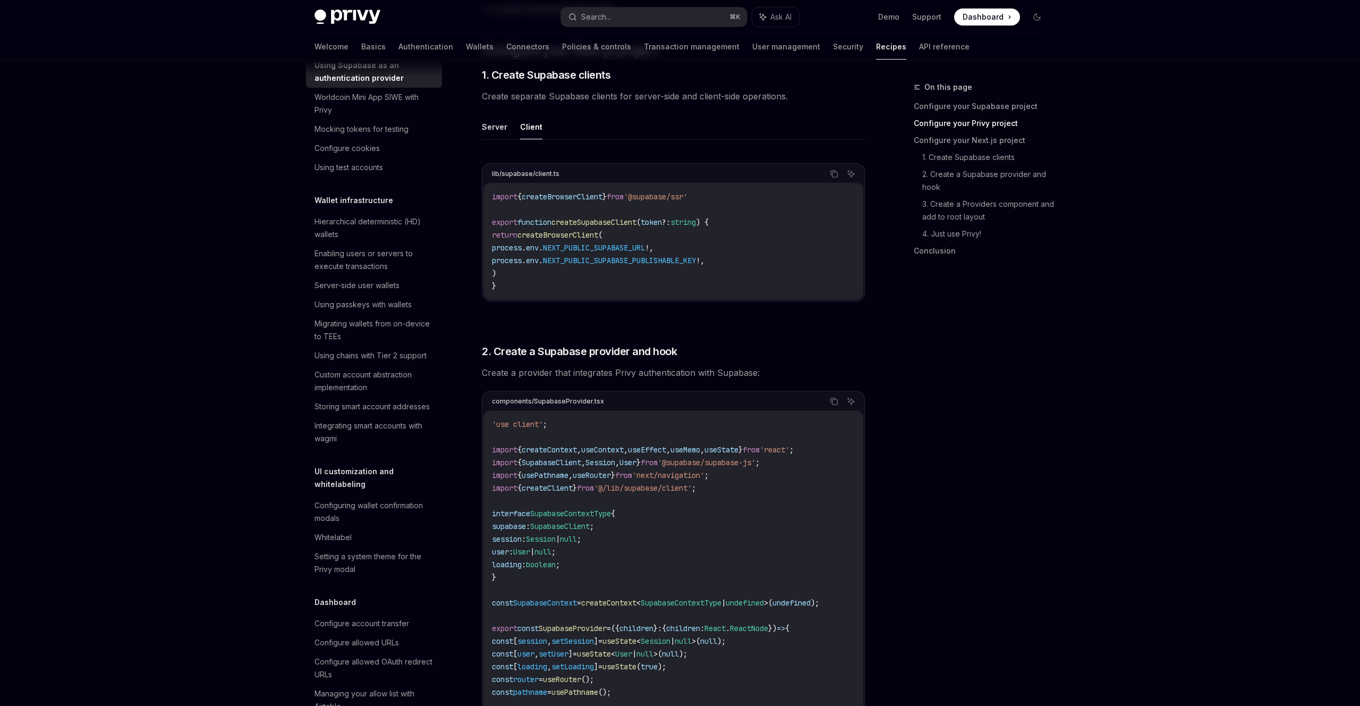
scroll to position [0, 0]
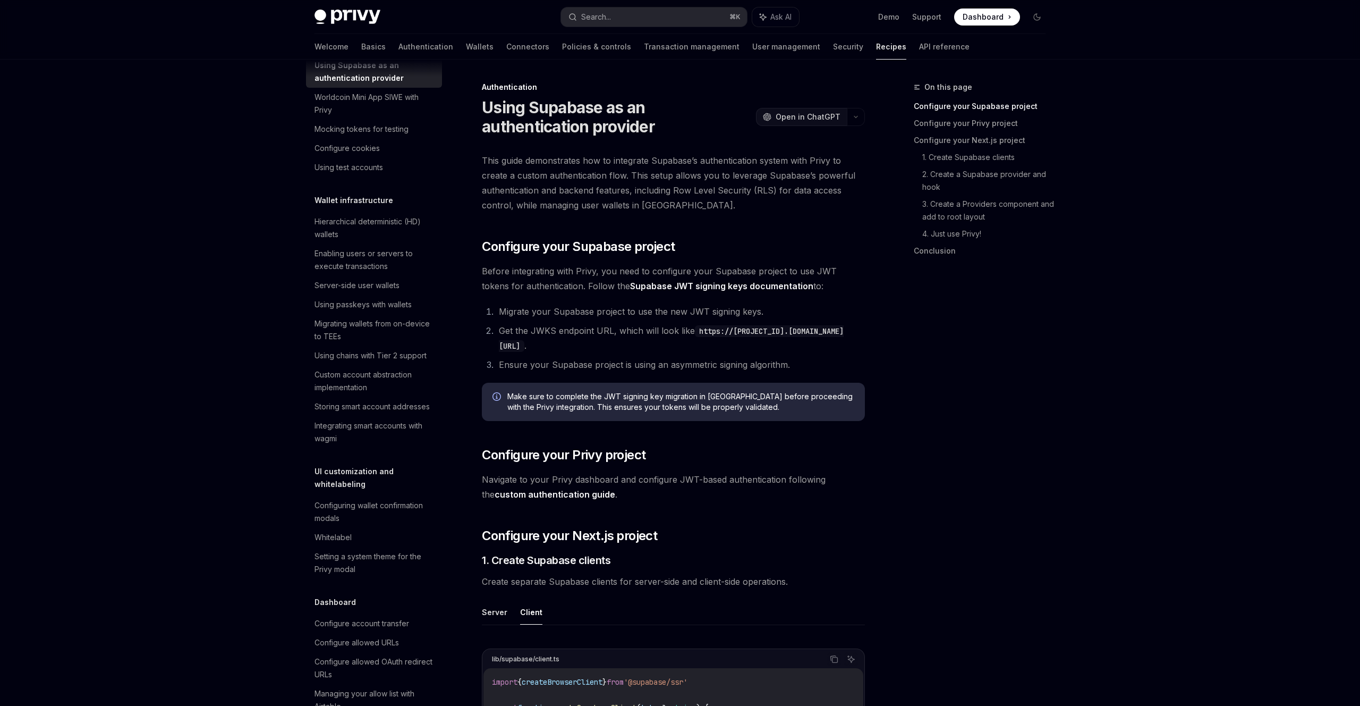
click at [797, 119] on span "Open in ChatGPT" at bounding box center [808, 117] width 65 height 11
drag, startPoint x: 1155, startPoint y: 250, endPoint x: 1145, endPoint y: 243, distance: 12.4
